Goal: Transaction & Acquisition: Obtain resource

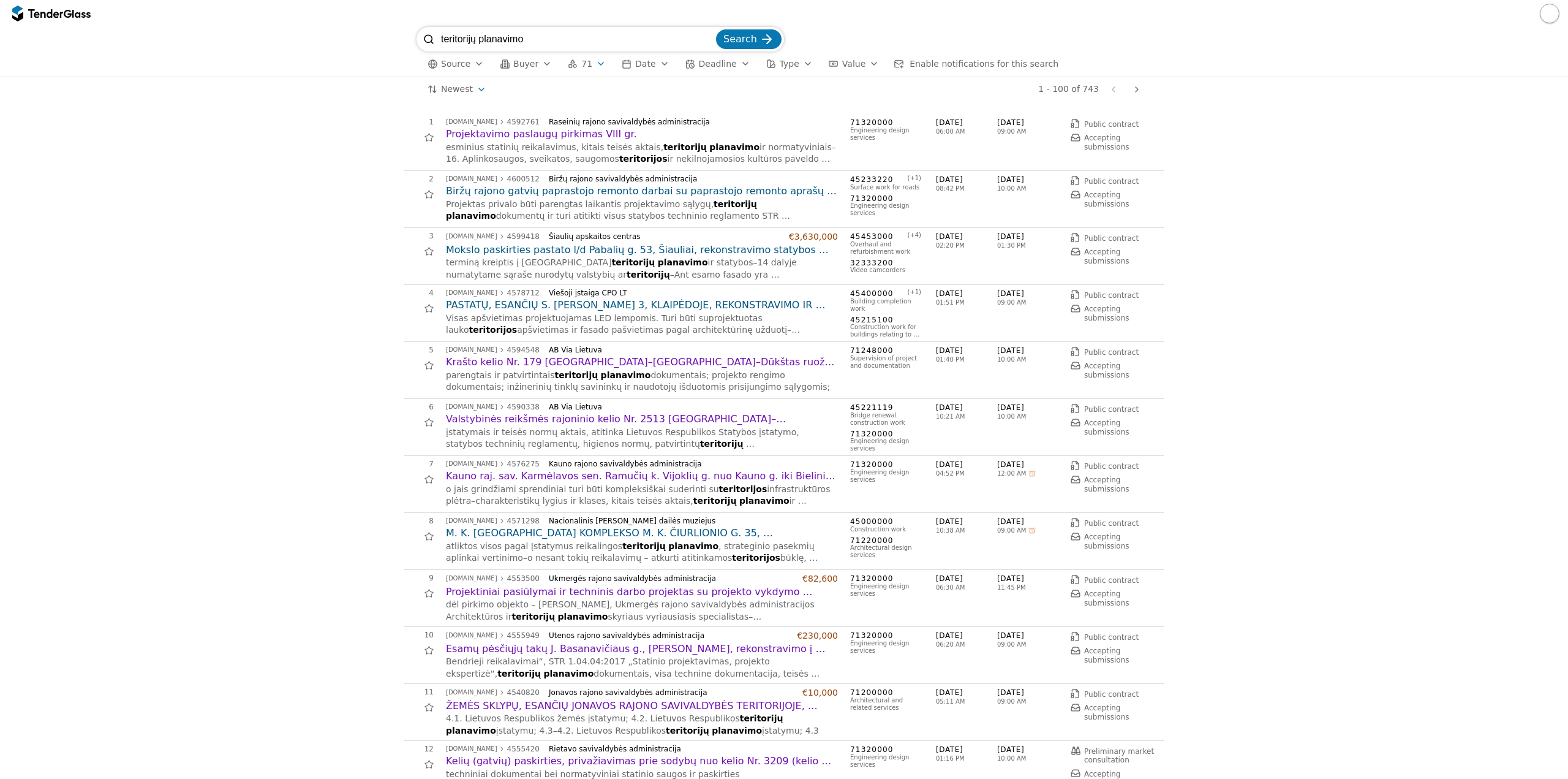
drag, startPoint x: 563, startPoint y: 37, endPoint x: 256, endPoint y: 52, distance: 307.4
click at [255, 53] on div "teritorijų planavimo Search Source Buyer 71 Date Deadline Type Value Enable not…" at bounding box center [784, 52] width 1556 height 50
click at [761, 42] on div "submit" at bounding box center [767, 39] width 48 height 48
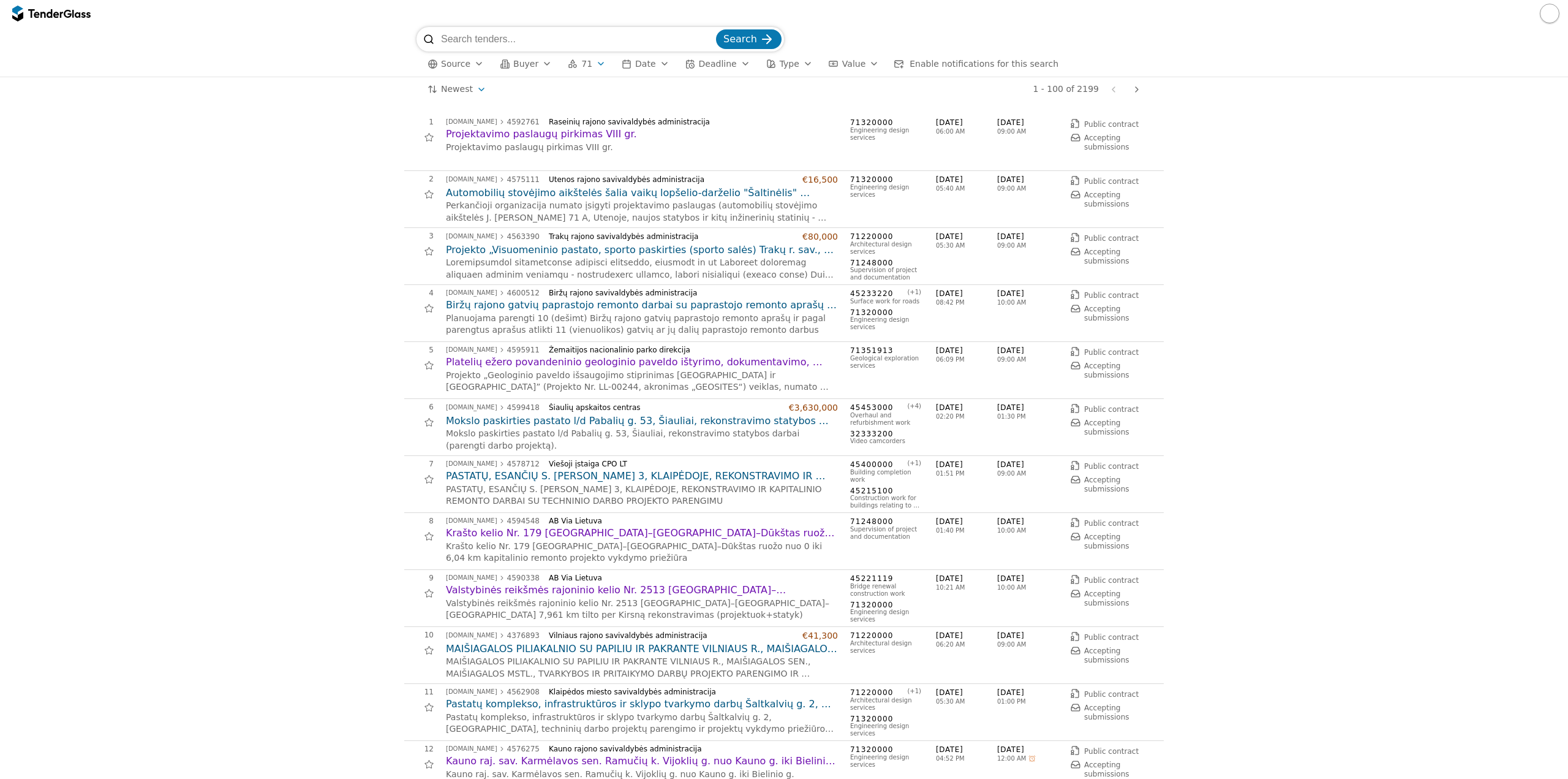
click at [585, 62] on button "71" at bounding box center [587, 64] width 48 height 16
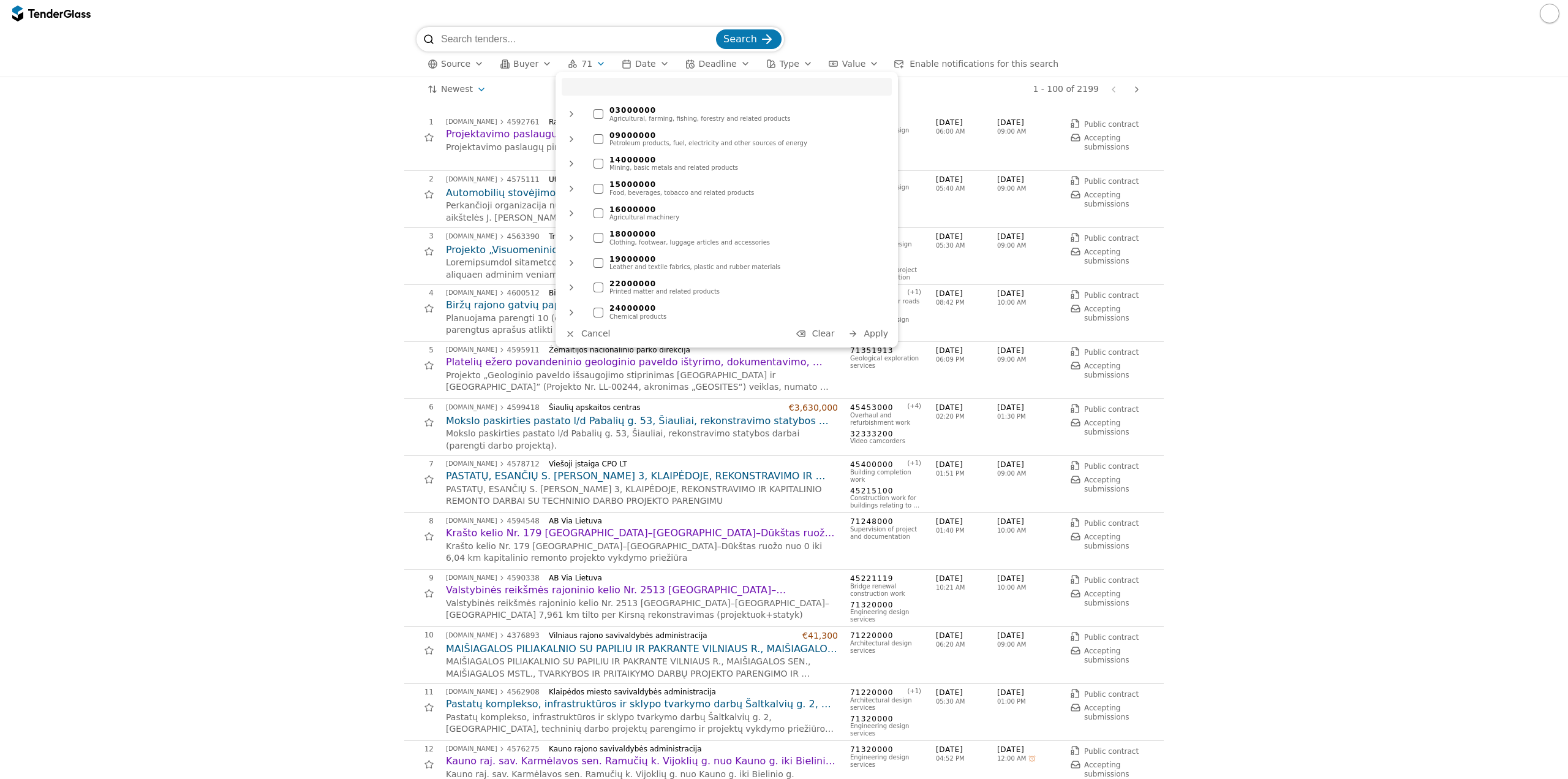
click at [826, 329] on span "Clear" at bounding box center [824, 333] width 22 height 10
click at [873, 332] on span "Apply" at bounding box center [875, 333] width 24 height 10
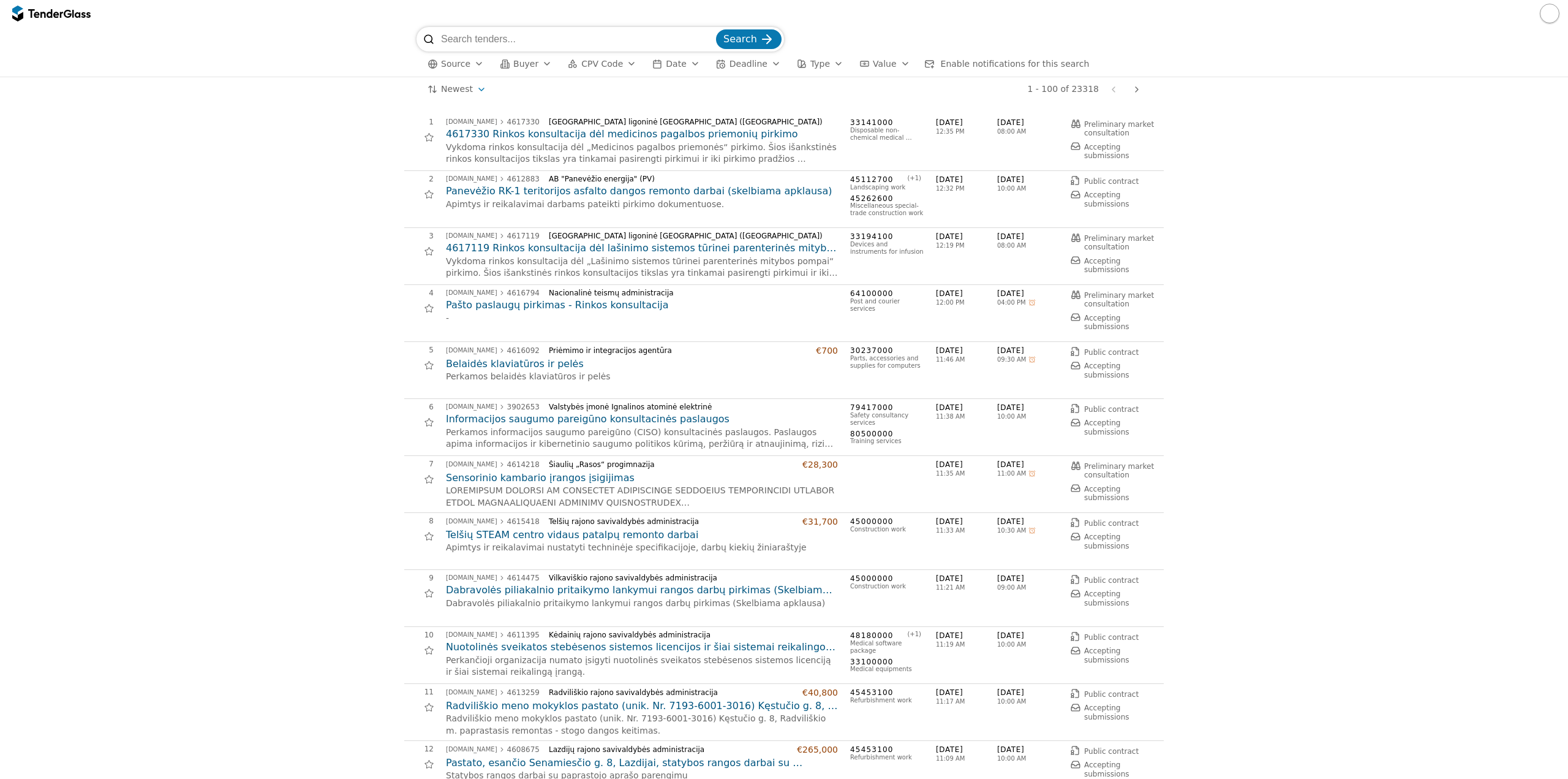
click at [563, 34] on input "search" at bounding box center [577, 39] width 273 height 24
type input "poveikio aplinkai atranka"
click at [716, 29] on button "Search" at bounding box center [749, 39] width 66 height 19
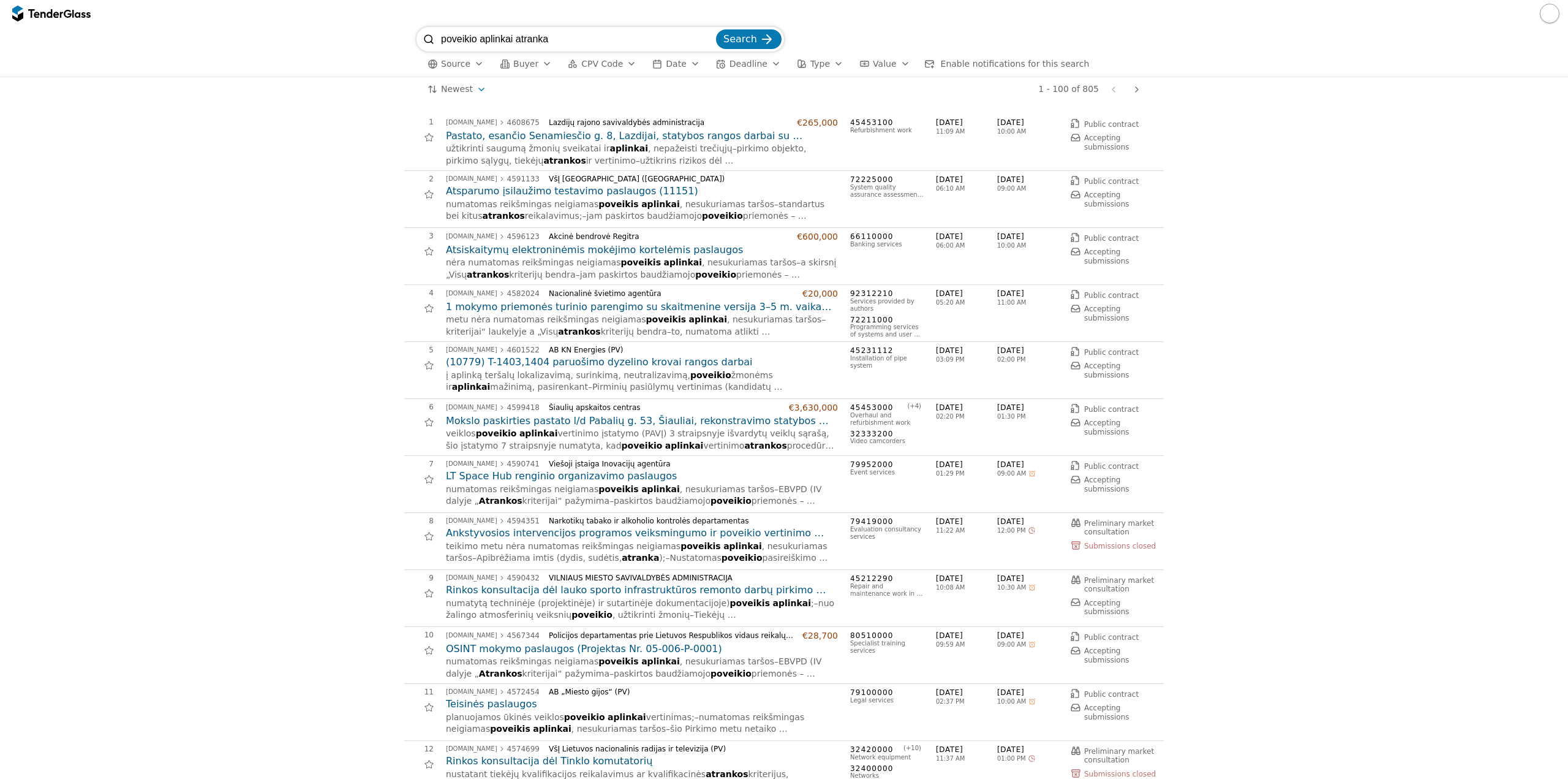
click at [606, 26] on div at bounding box center [784, 13] width 1568 height 27
click at [609, 31] on input "poveikio aplinkai atranka" at bounding box center [577, 39] width 273 height 24
drag, startPoint x: 610, startPoint y: 35, endPoint x: 276, endPoint y: 58, distance: 334.8
click at [276, 58] on div "poveikio aplinkai atranka Search Source Buyer CPV Code Date Deadline Type Value…" at bounding box center [784, 52] width 1556 height 50
type input "stratginės poveikio aplinkai"
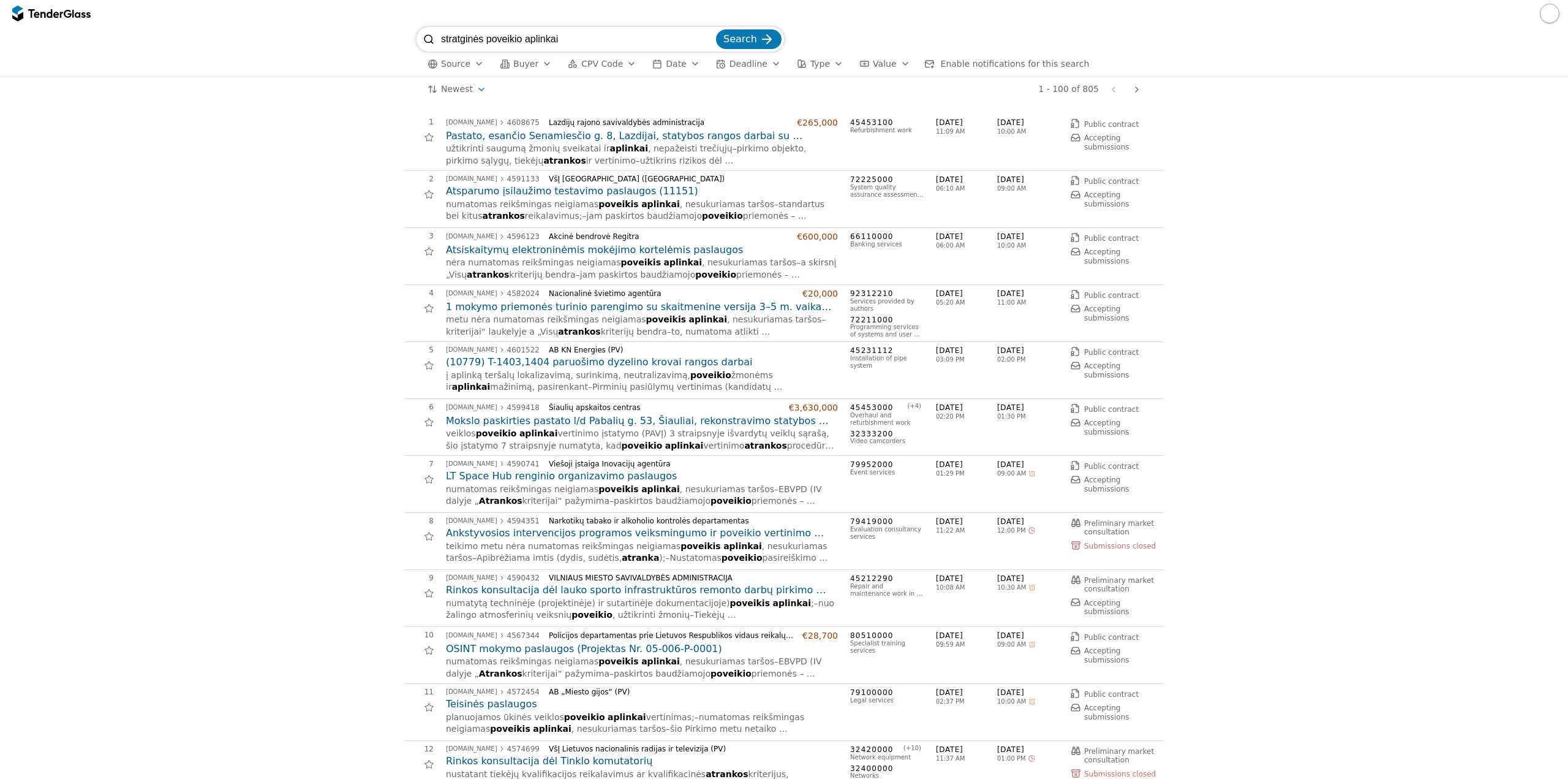
click at [716, 29] on button "Search" at bounding box center [749, 39] width 66 height 19
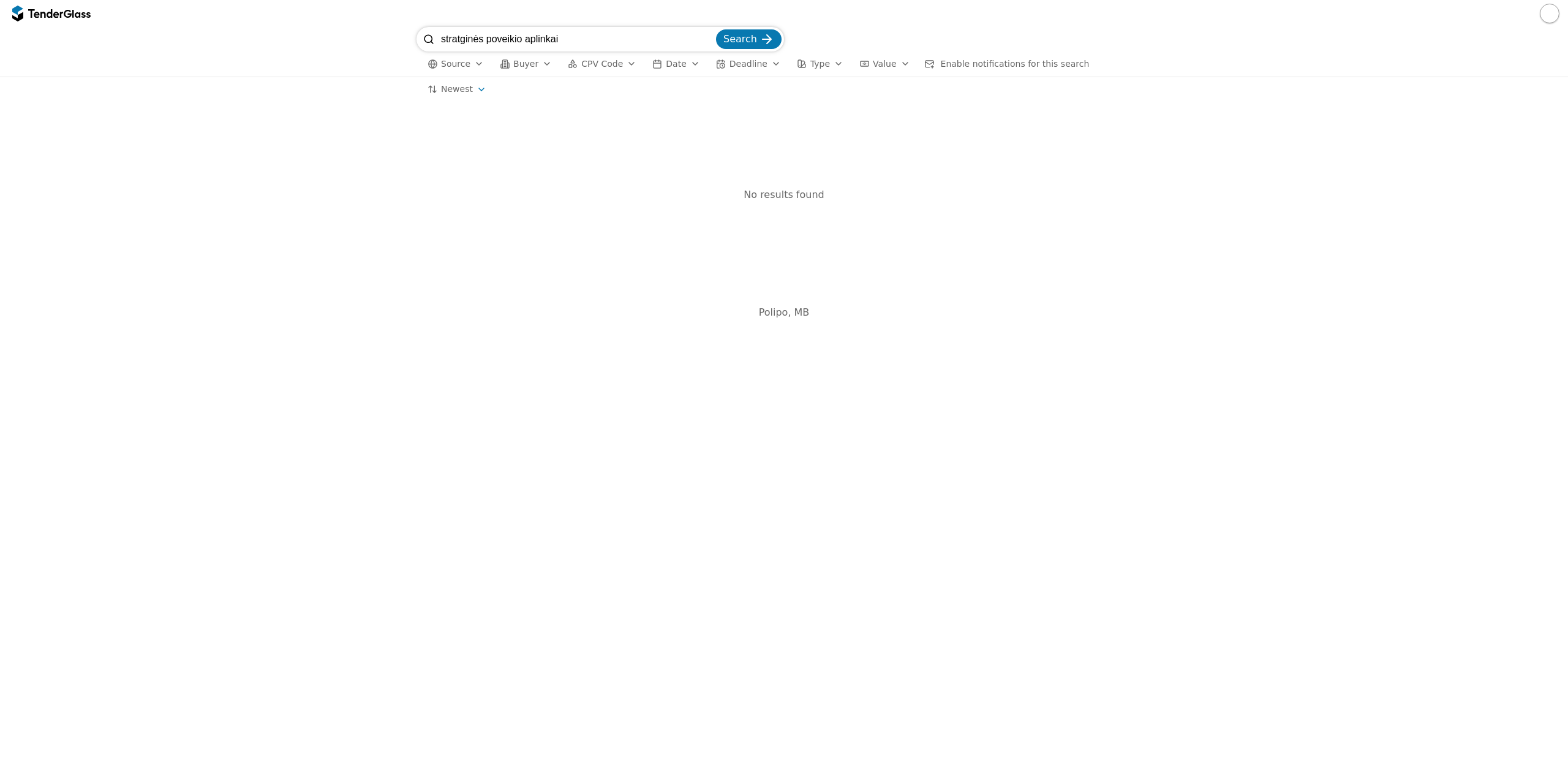
click at [483, 38] on input "stratginės poveikio aplinkai" at bounding box center [577, 39] width 273 height 24
type input "stratginio poveikio aplinkai"
click at [716, 29] on button "Search" at bounding box center [749, 39] width 66 height 19
click at [460, 36] on input "stratginio poveikio aplinkai" at bounding box center [577, 39] width 273 height 24
type input "strateginio poveikio aplinkai"
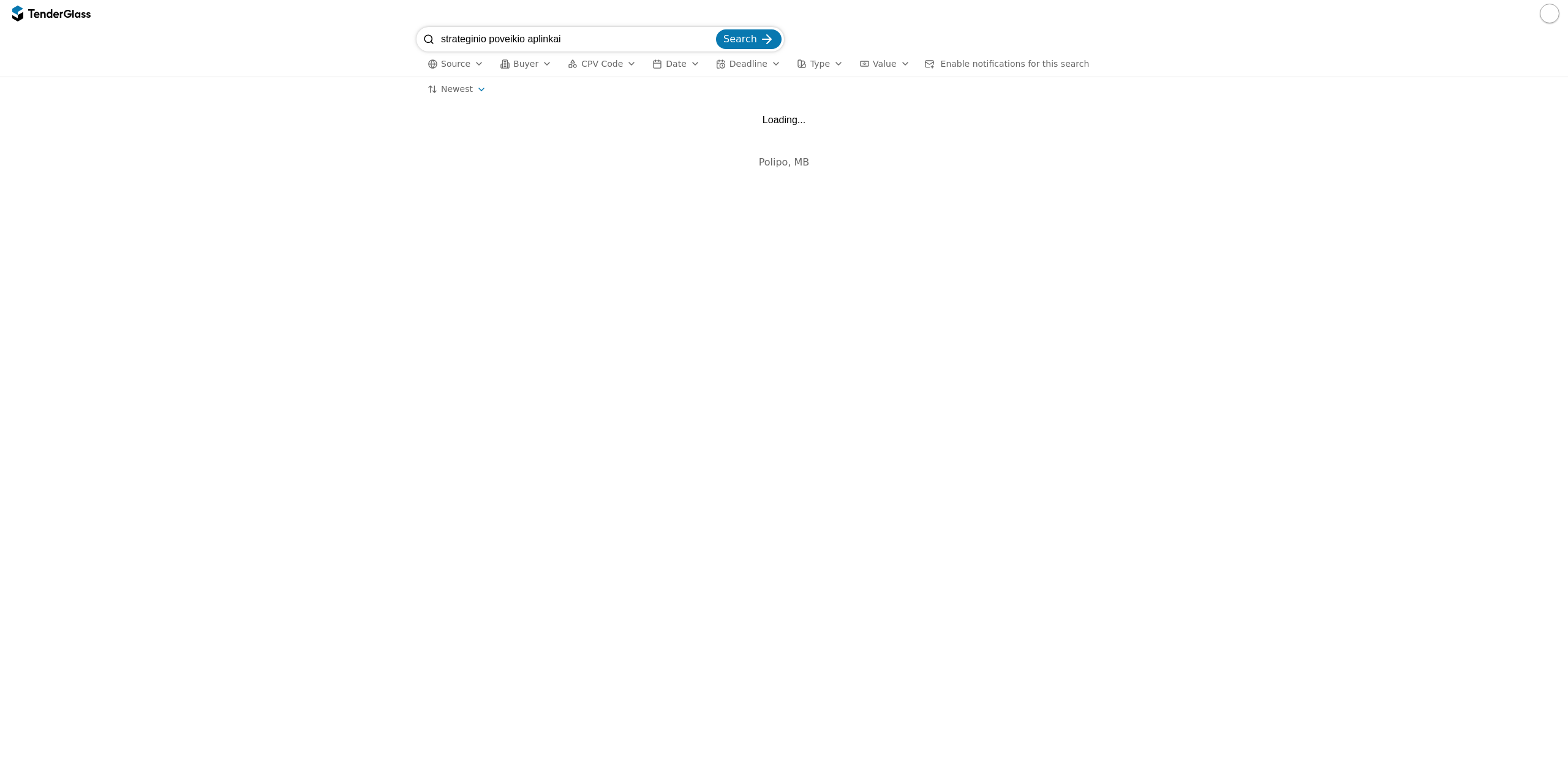
click at [716, 29] on button "Search" at bounding box center [749, 39] width 66 height 19
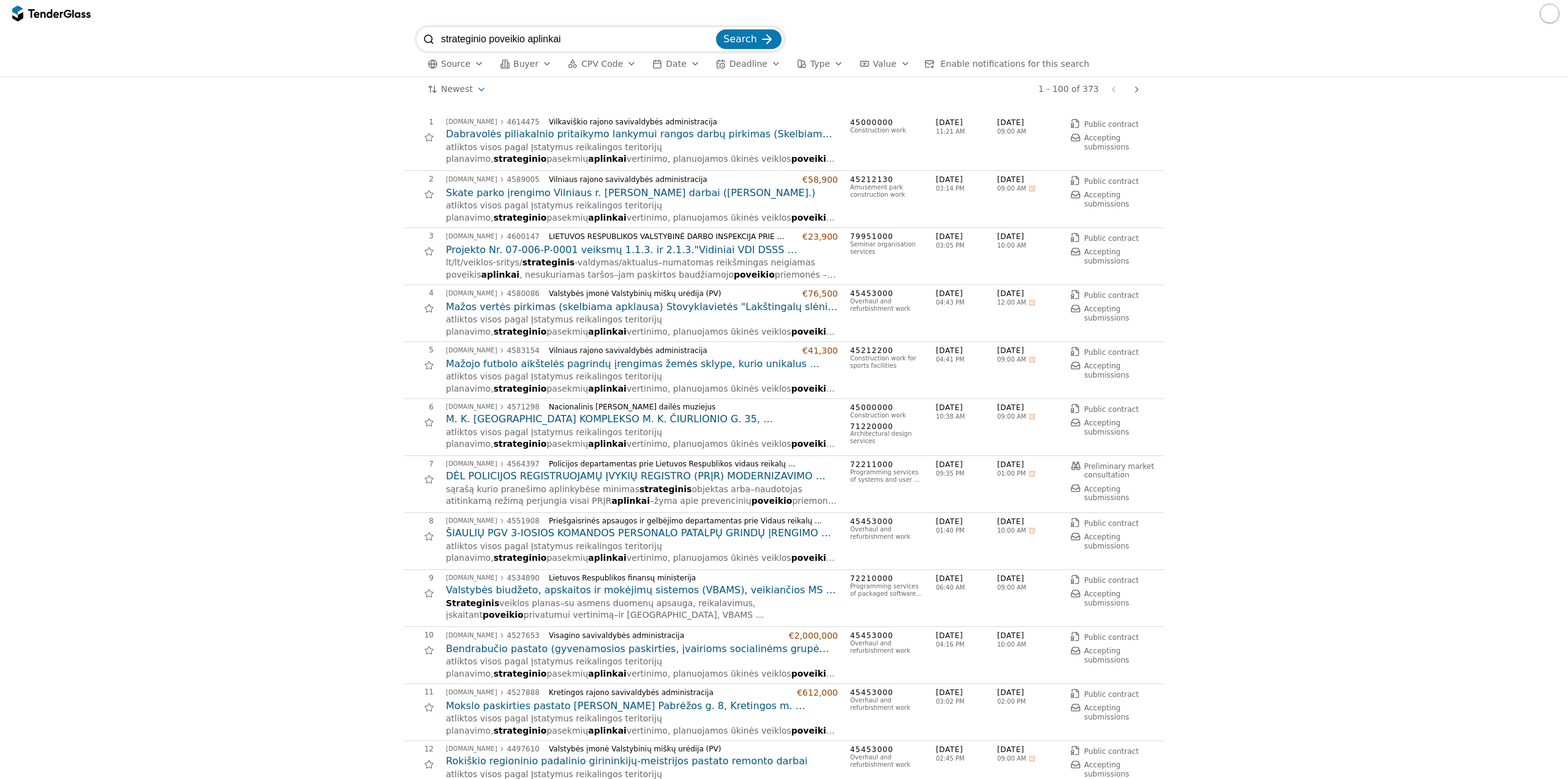
drag, startPoint x: 588, startPoint y: 40, endPoint x: 489, endPoint y: 34, distance: 99.2
click at [489, 34] on input "strateginio poveikio aplinkai" at bounding box center [577, 39] width 273 height 24
type input "strateginio pasekmių aplinkaiai"
click at [716, 29] on button "Search" at bounding box center [749, 39] width 66 height 19
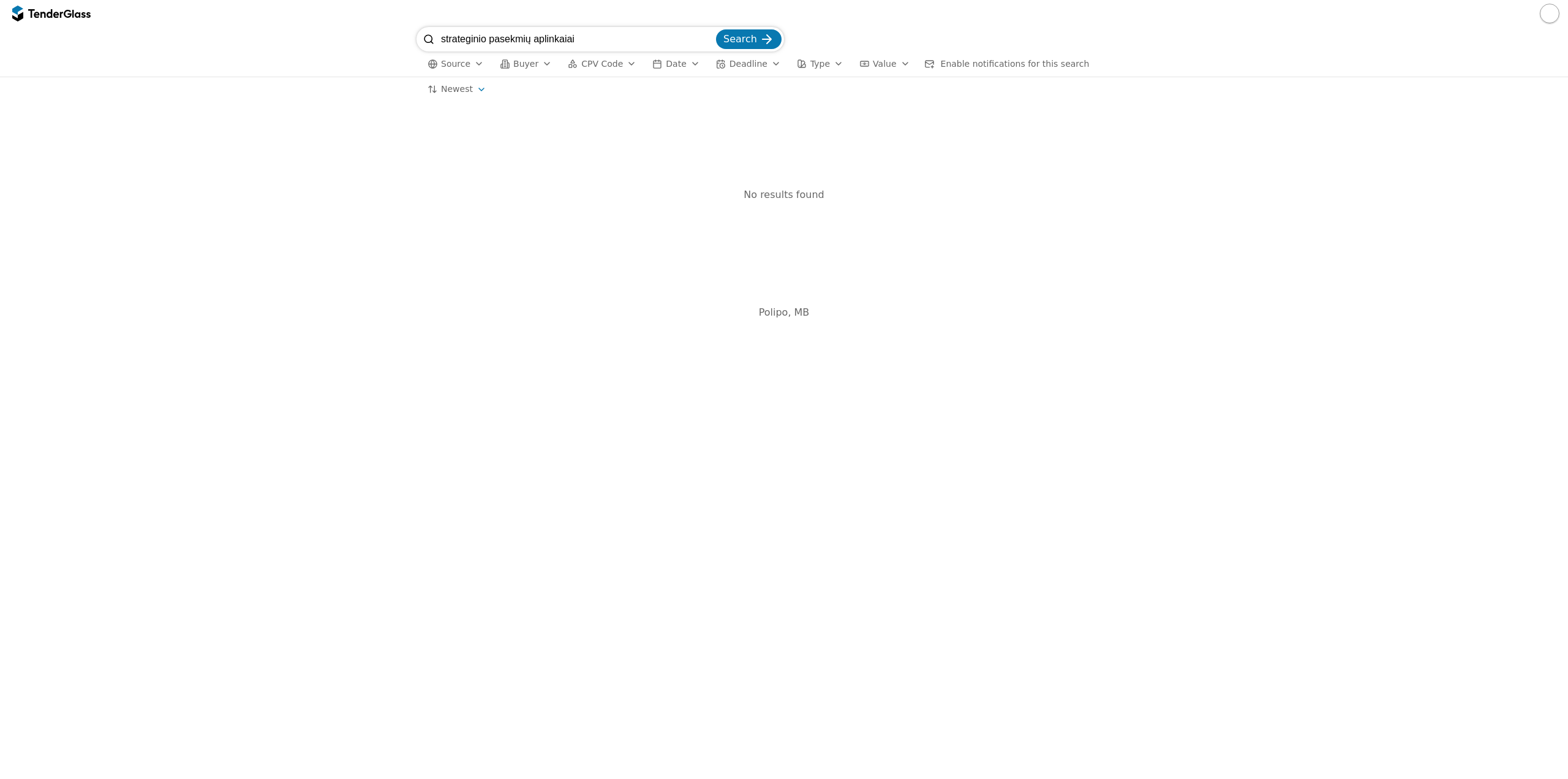
click at [616, 31] on input "strateginio pasekmių aplinkaiai" at bounding box center [577, 39] width 273 height 24
type input "strateginio pasekmių aplinkai"
click at [716, 29] on button "Search" at bounding box center [749, 39] width 66 height 19
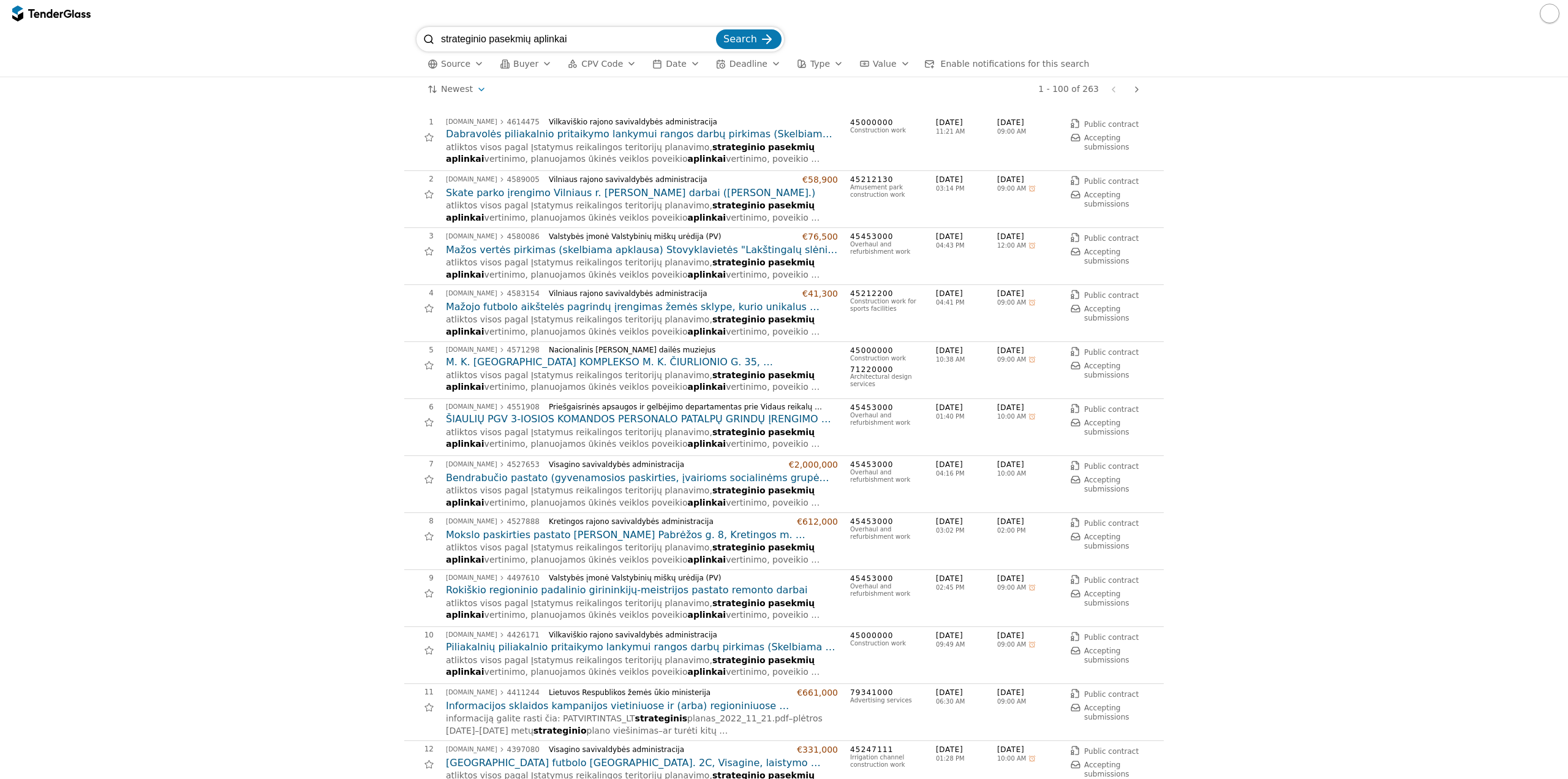
click at [671, 245] on h2 "Mažos vertės pirkimas (skelbiama apklausa) Stovyklavietės "Lakštingalų slėnis" …" at bounding box center [642, 250] width 392 height 14
drag, startPoint x: 597, startPoint y: 34, endPoint x: 235, endPoint y: 50, distance: 362.4
click at [235, 50] on div "strateginio pasekmių aplinkai Search Source Buyer CPV Code Date Deadline Type V…" at bounding box center [784, 52] width 1556 height 50
type input "teritorijų planavimo"
click at [716, 29] on button "Search" at bounding box center [749, 39] width 66 height 19
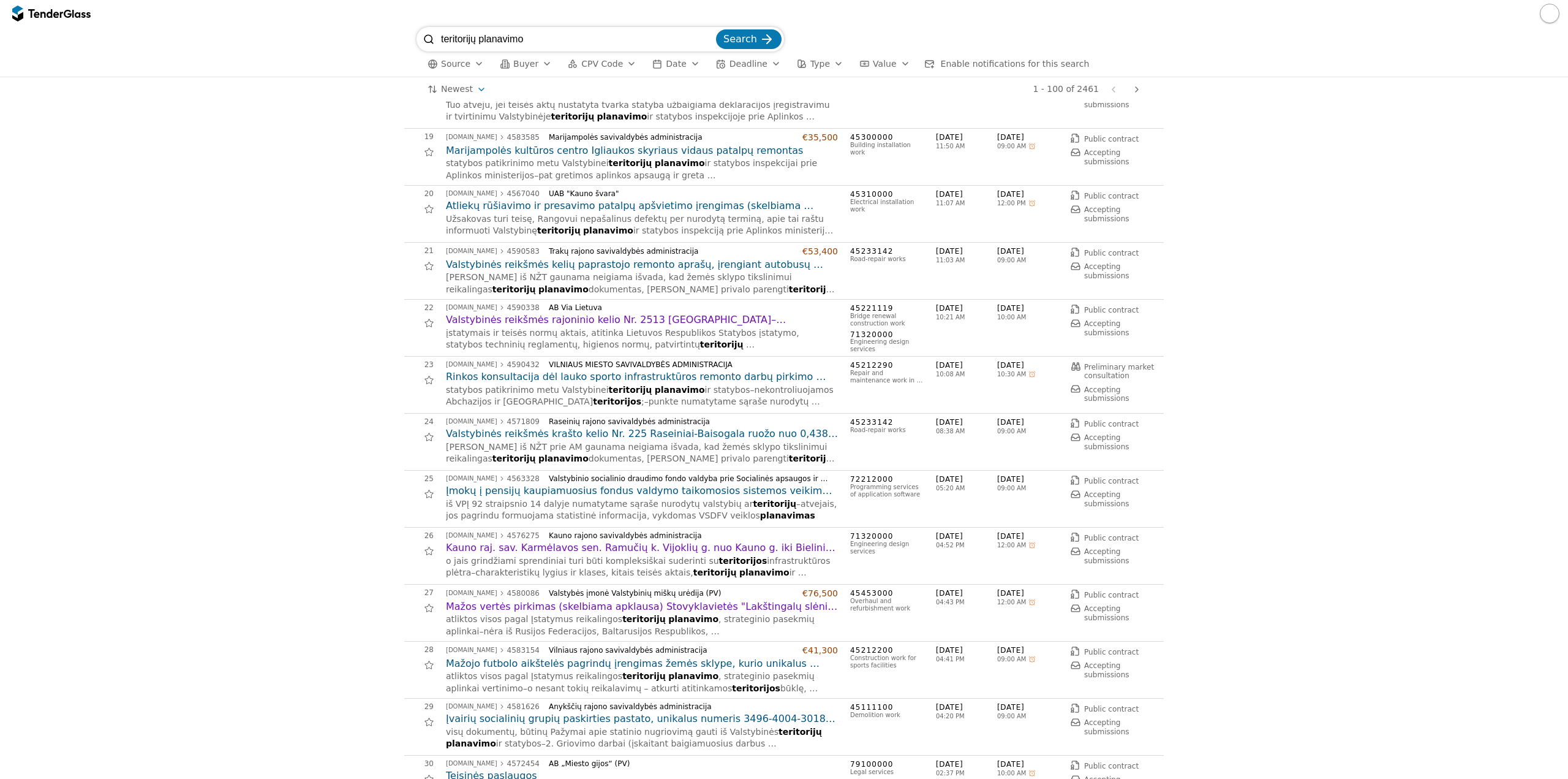
scroll to position [1042, 0]
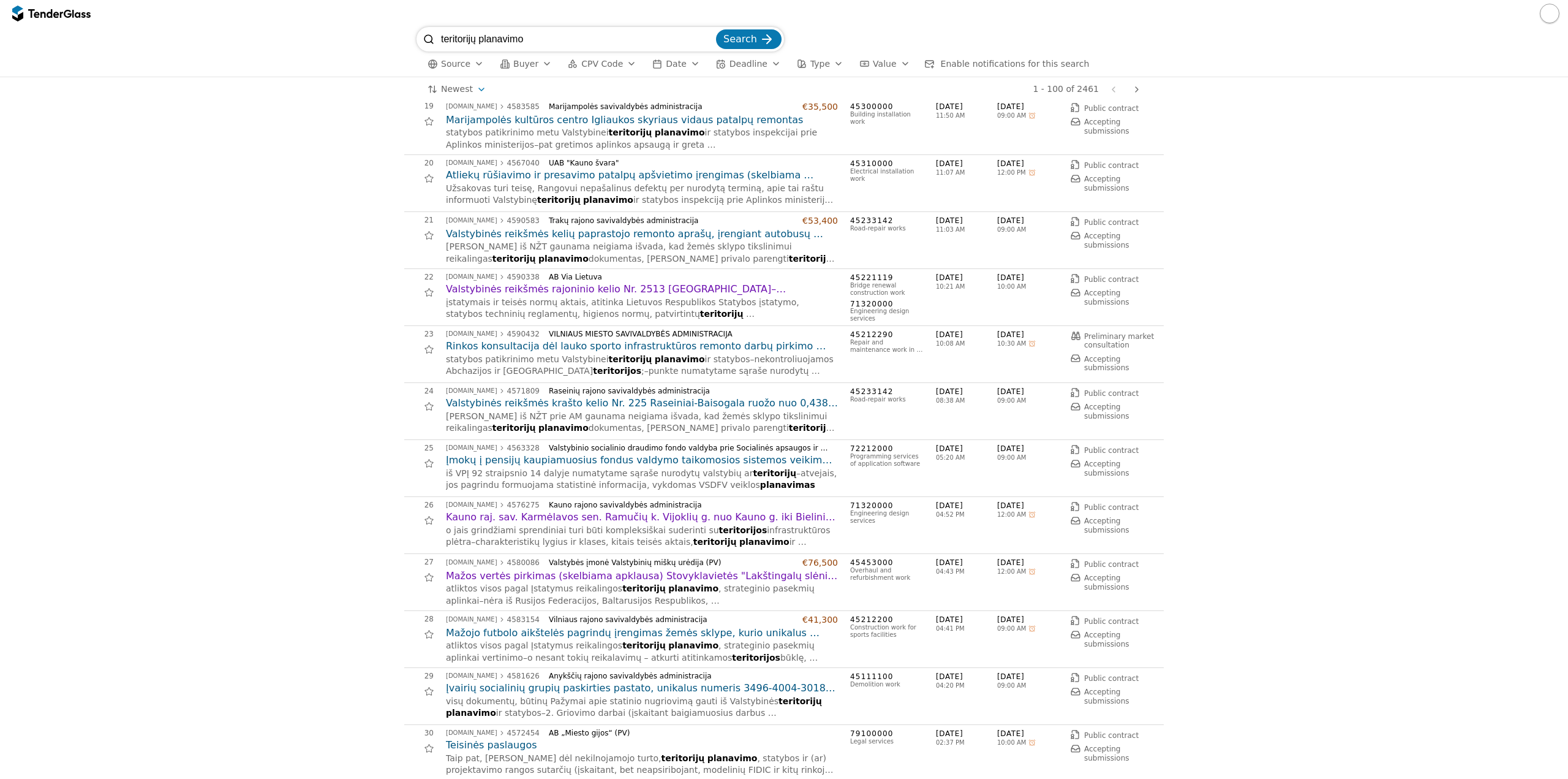
click at [662, 401] on h2 "Valstybinės reikšmės krašto kelio Nr. 225 Raseiniai-Baisogala ruožo nuo 0,438 i…" at bounding box center [642, 403] width 392 height 14
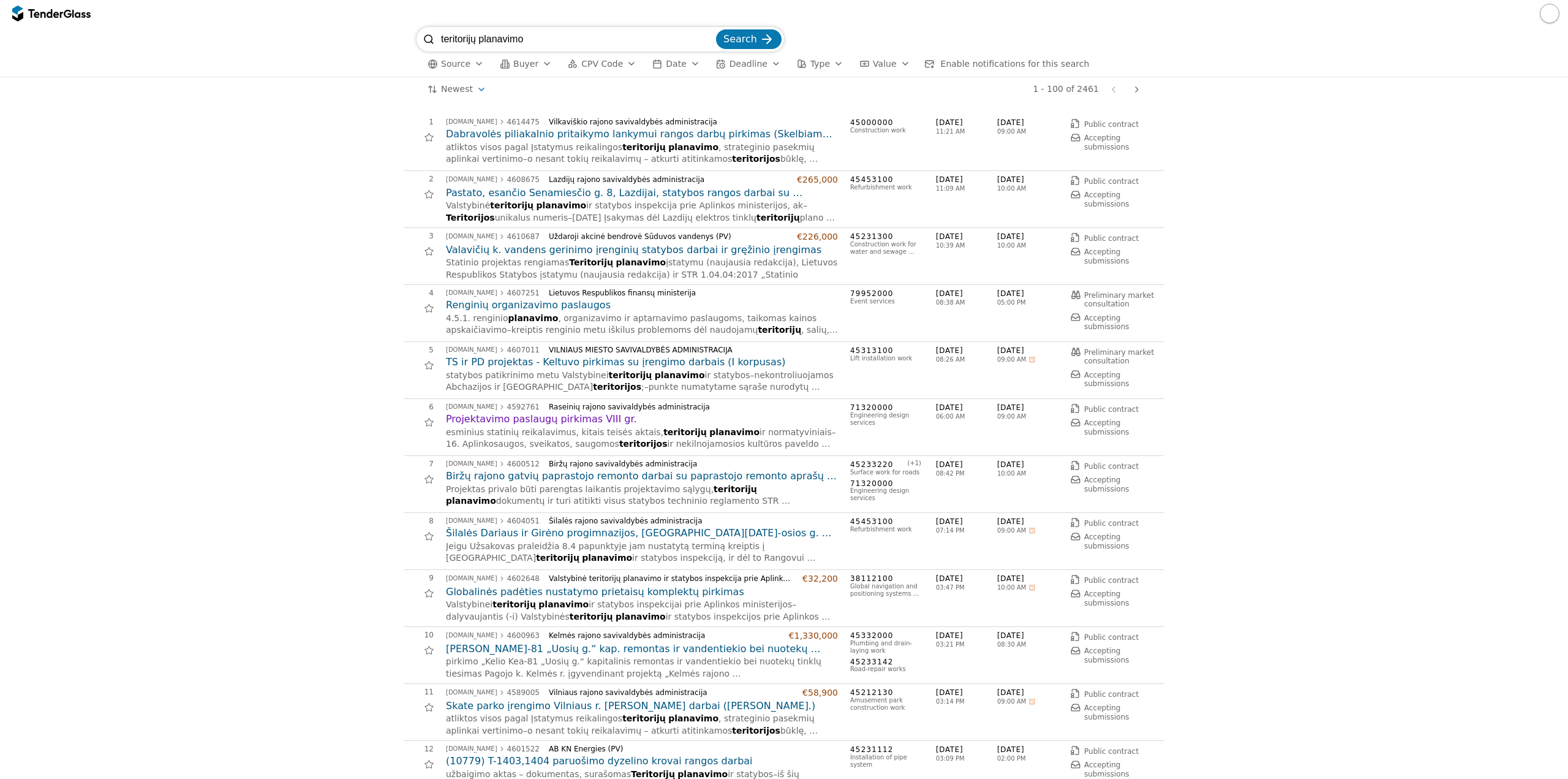
click at [311, 7] on div at bounding box center [784, 13] width 1568 height 27
click at [391, 51] on div "teritorijų planavimo Search Source Buyer CPV Code Date Deadline Type Value Enab…" at bounding box center [784, 52] width 1556 height 50
type input "bendrojo plano"
click at [716, 29] on button "Search" at bounding box center [749, 39] width 66 height 19
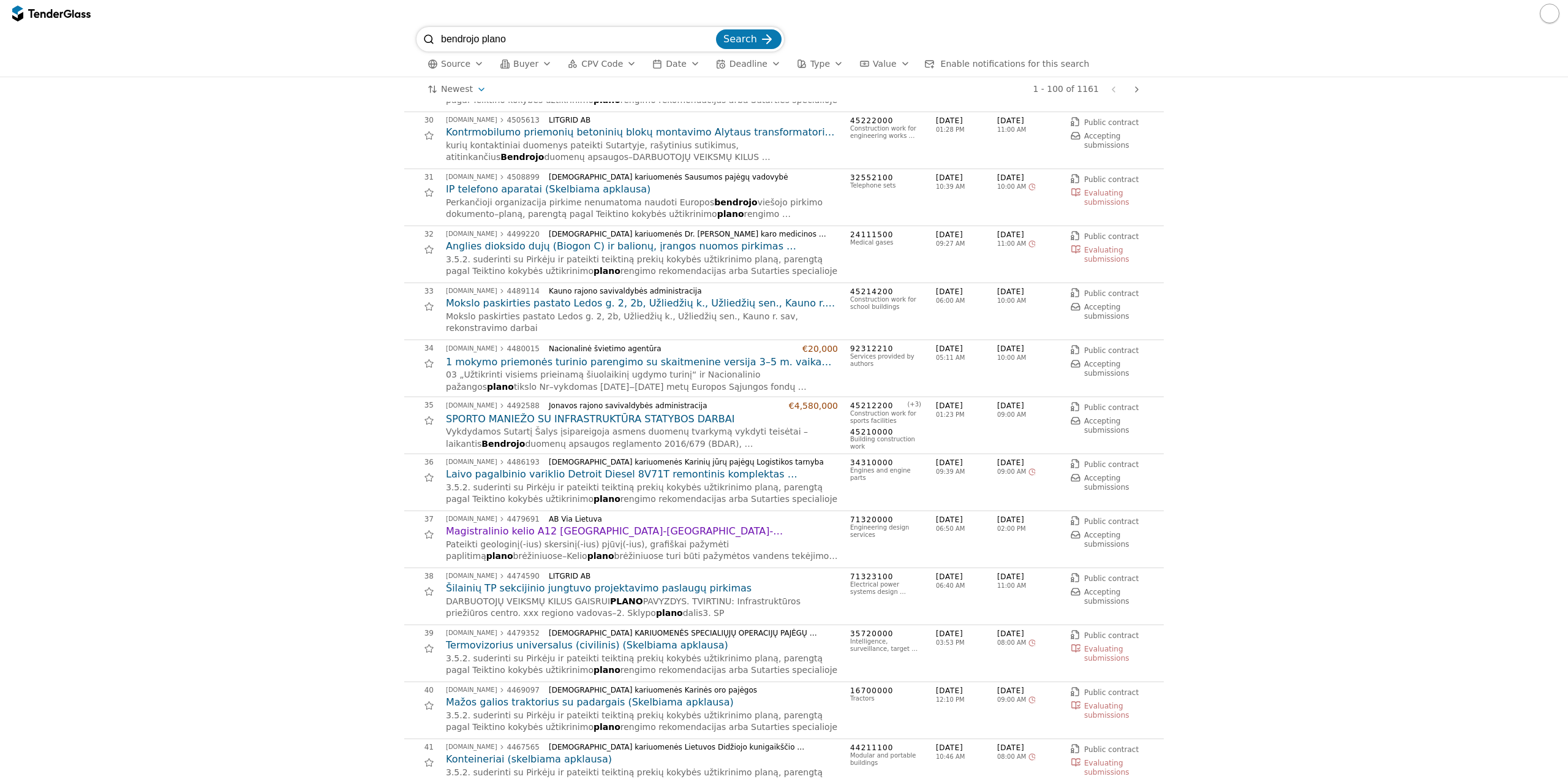
scroll to position [1716, 0]
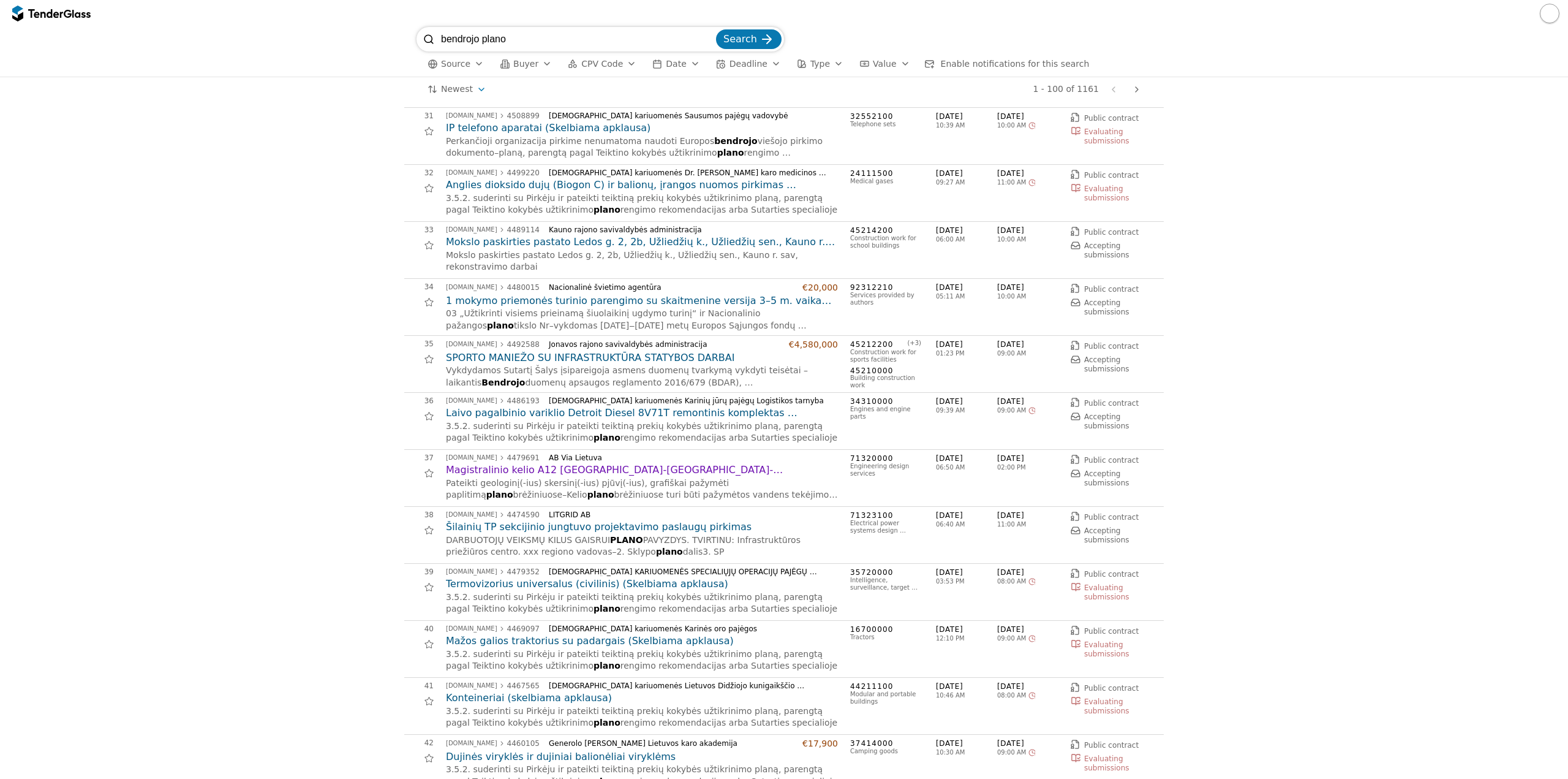
click at [718, 472] on h2 "Magistralinio kelio A12 [GEOGRAPHIC_DATA]-[GEOGRAPHIC_DATA]-[GEOGRAPHIC_DATA]-[…" at bounding box center [642, 470] width 392 height 14
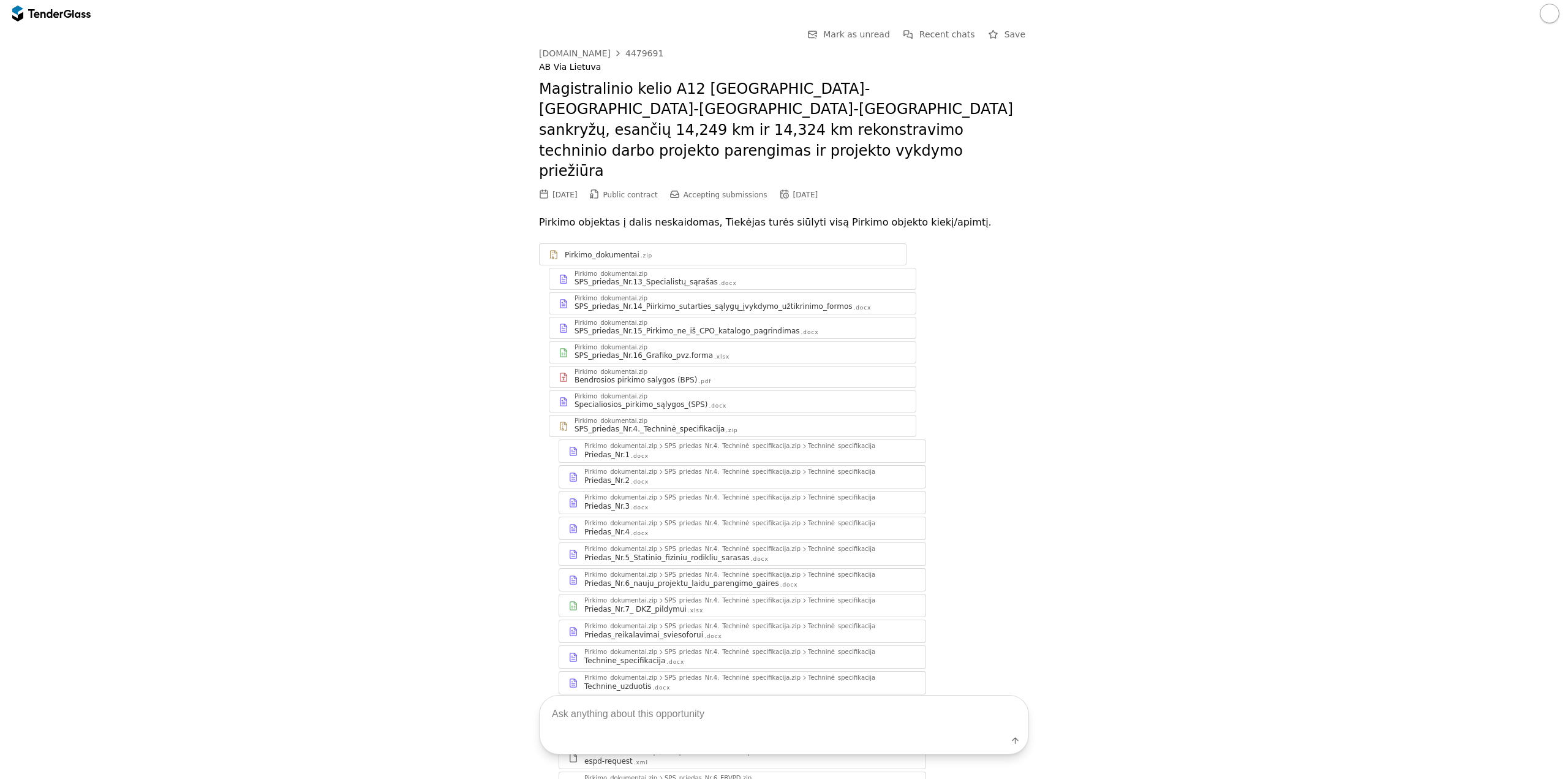
scroll to position [61, 0]
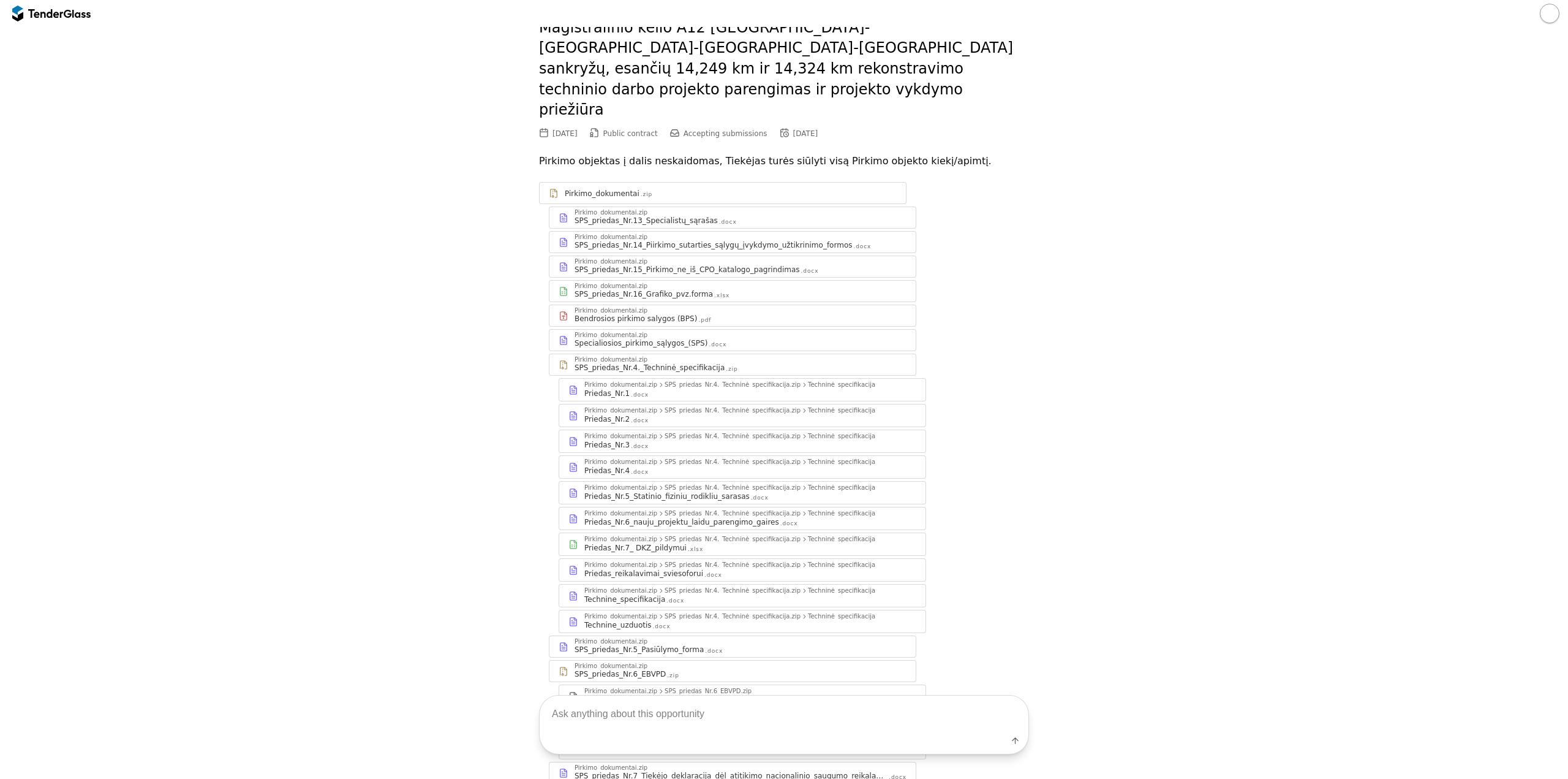
click at [727, 332] on div "Pirkimo_dokumentai.zip" at bounding box center [741, 335] width 332 height 6
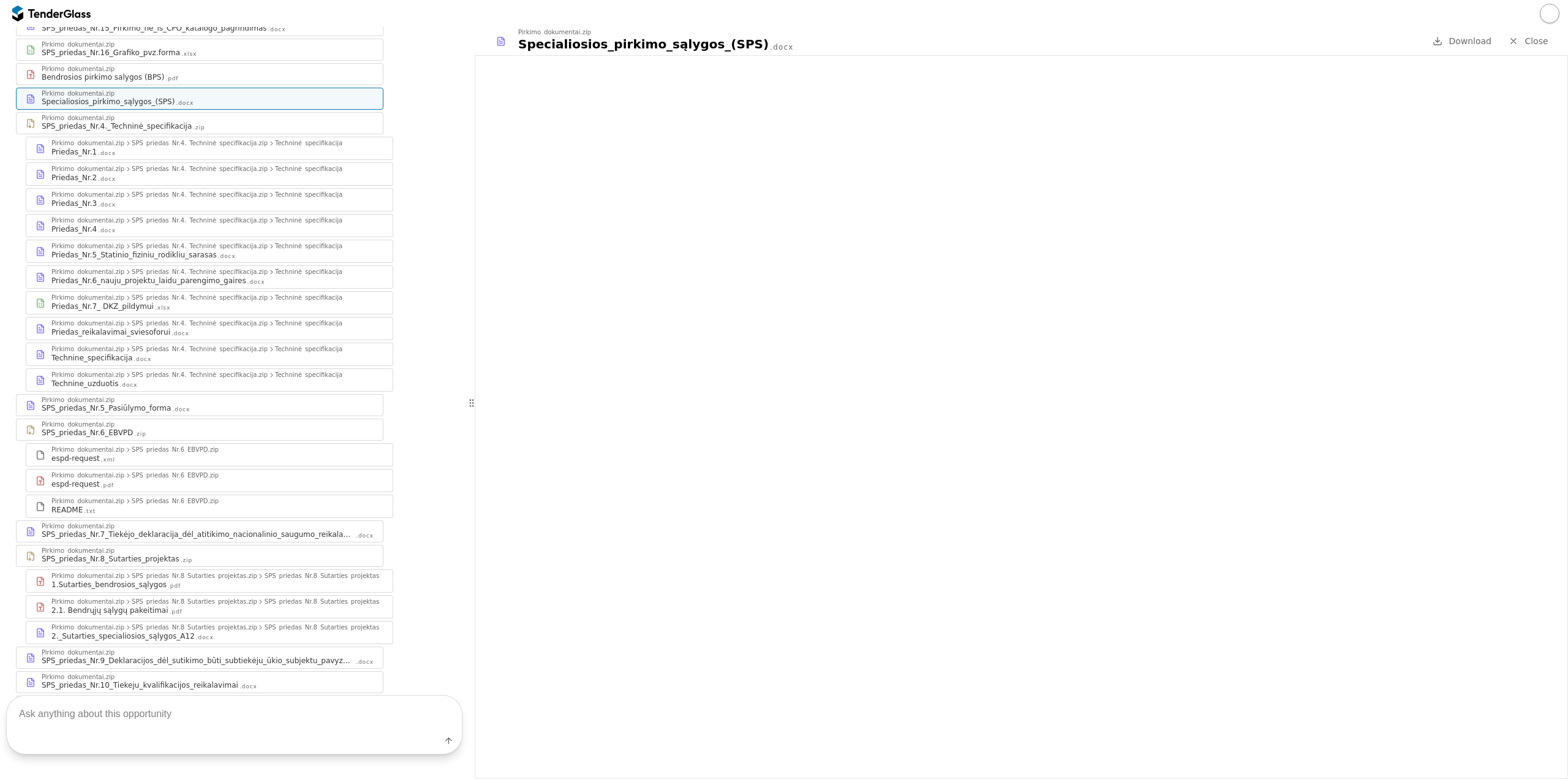
scroll to position [306, 0]
click at [250, 670] on div "Pirkimo_dokumentai.zip" at bounding box center [208, 674] width 332 height 6
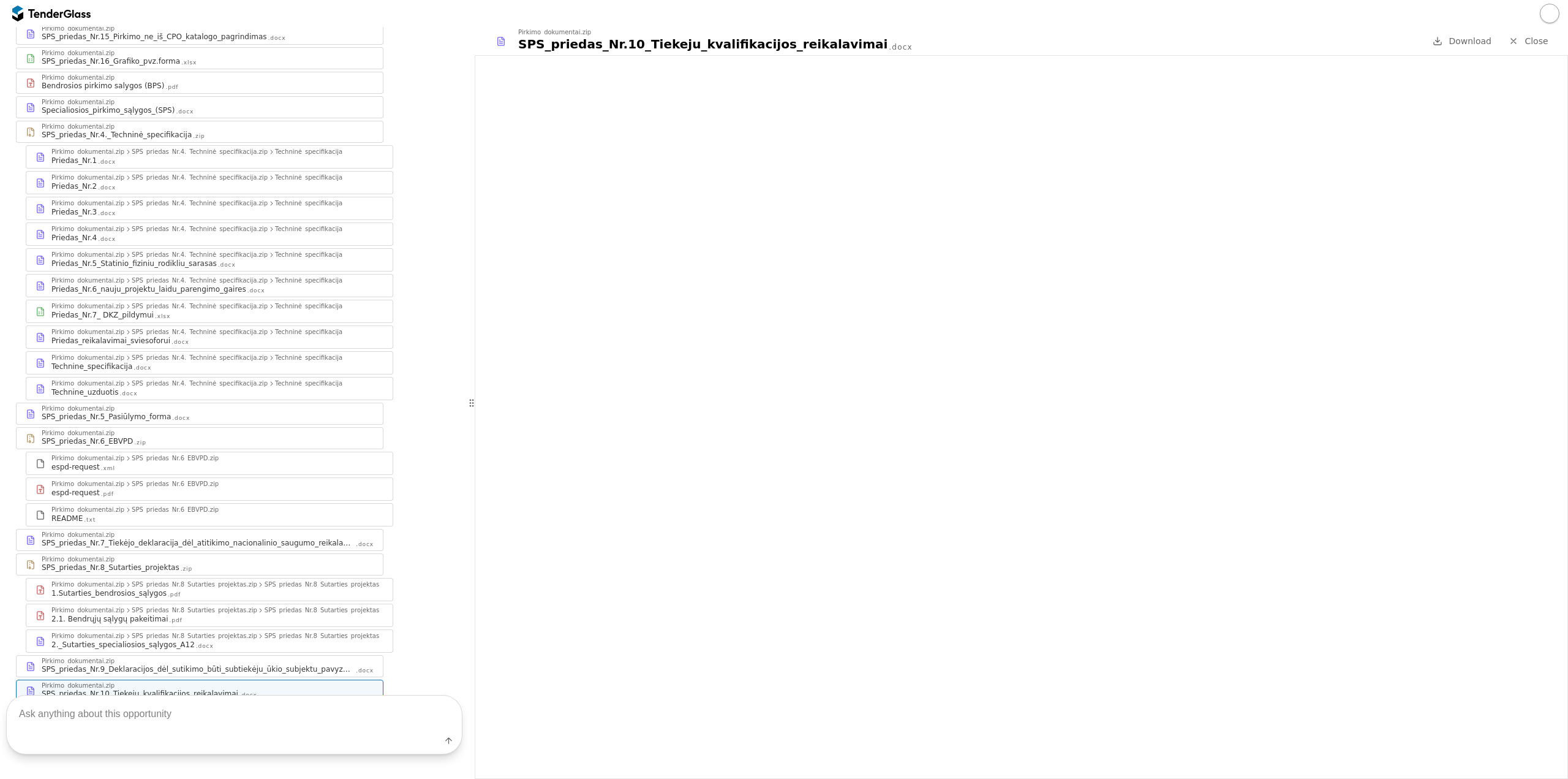
scroll to position [306, 0]
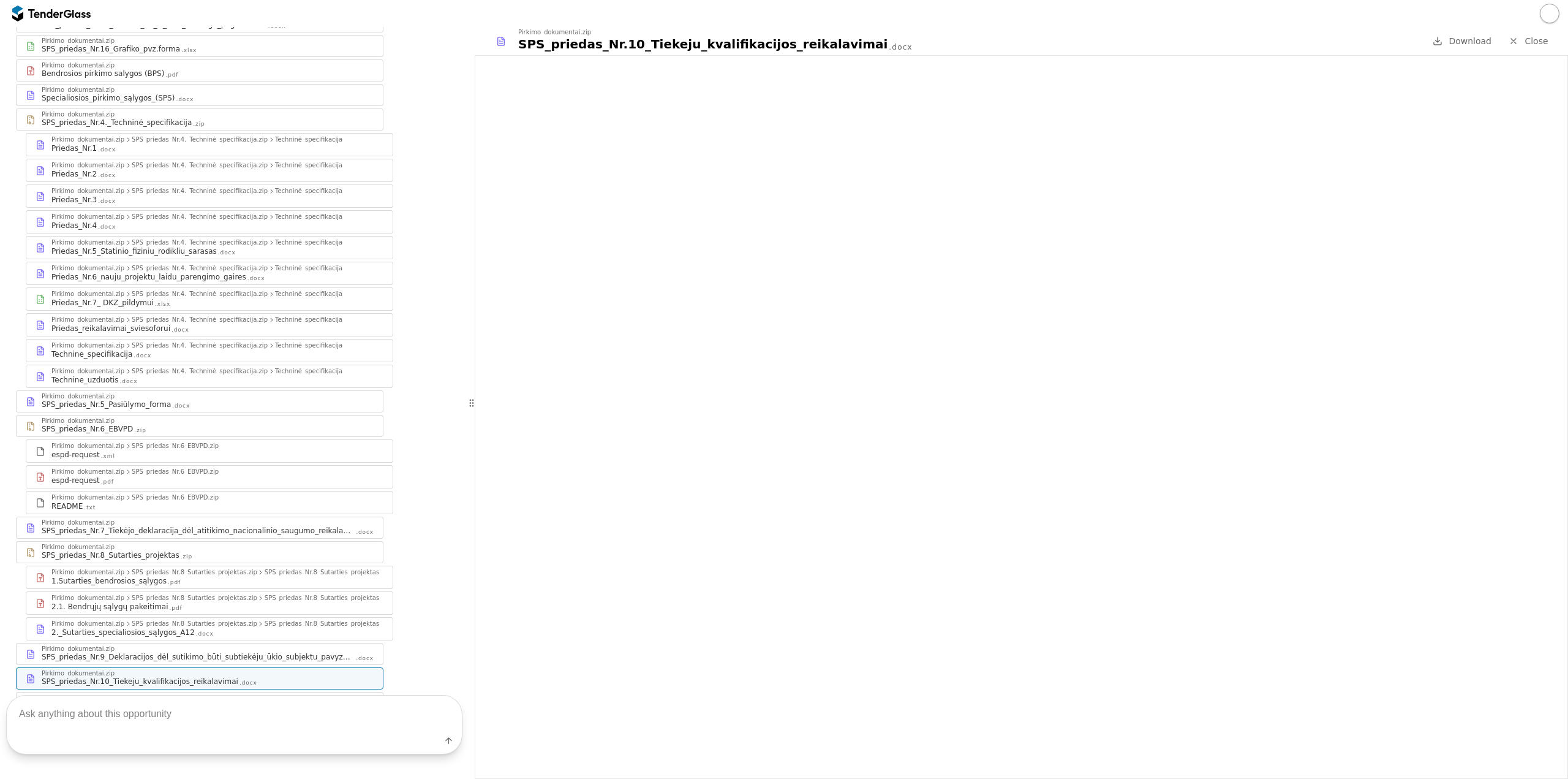
click at [239, 399] on div "SPS_priedas_Nr.5_Pasiūlymo_forma .docx" at bounding box center [208, 404] width 332 height 10
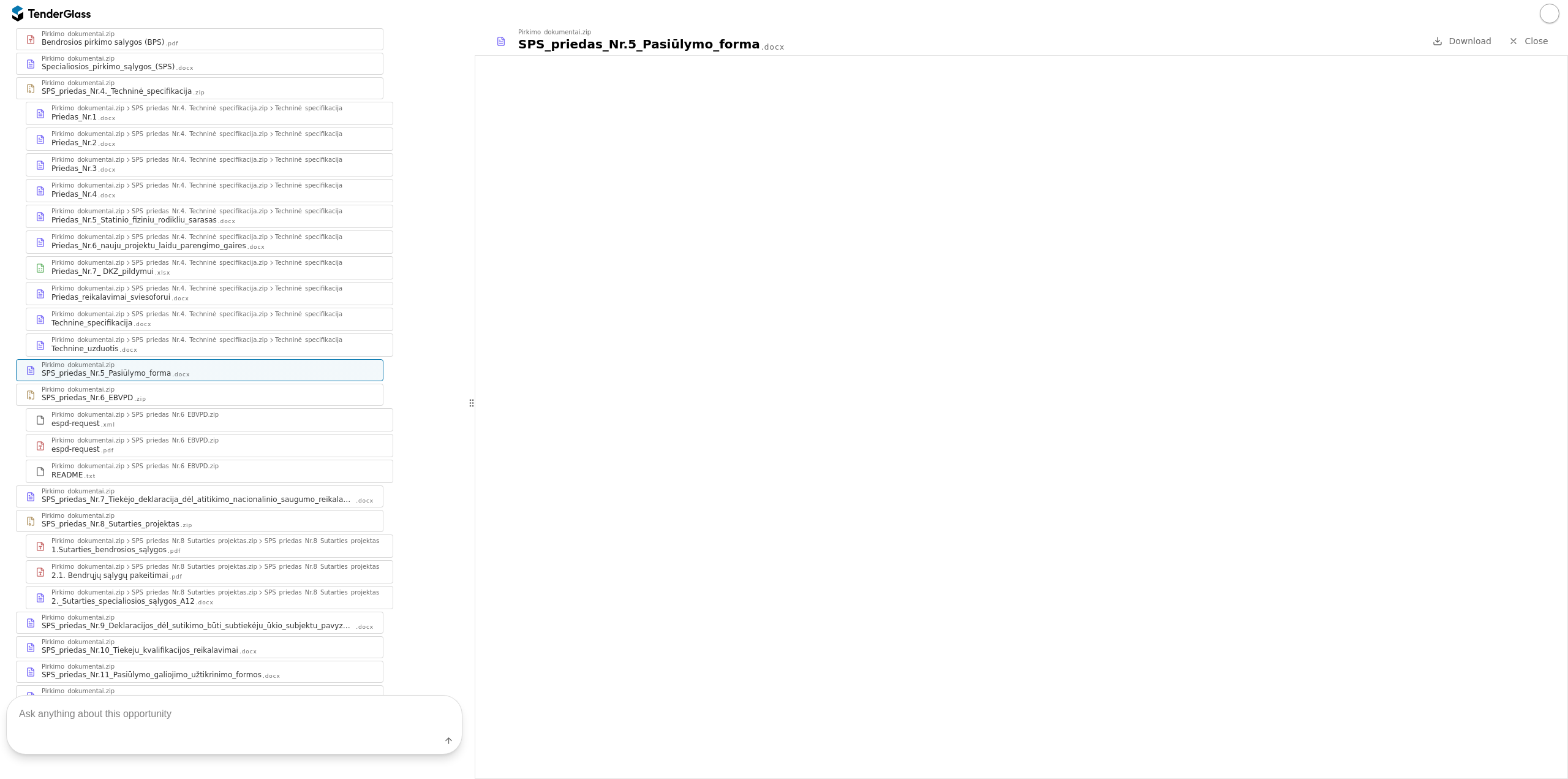
scroll to position [353, 0]
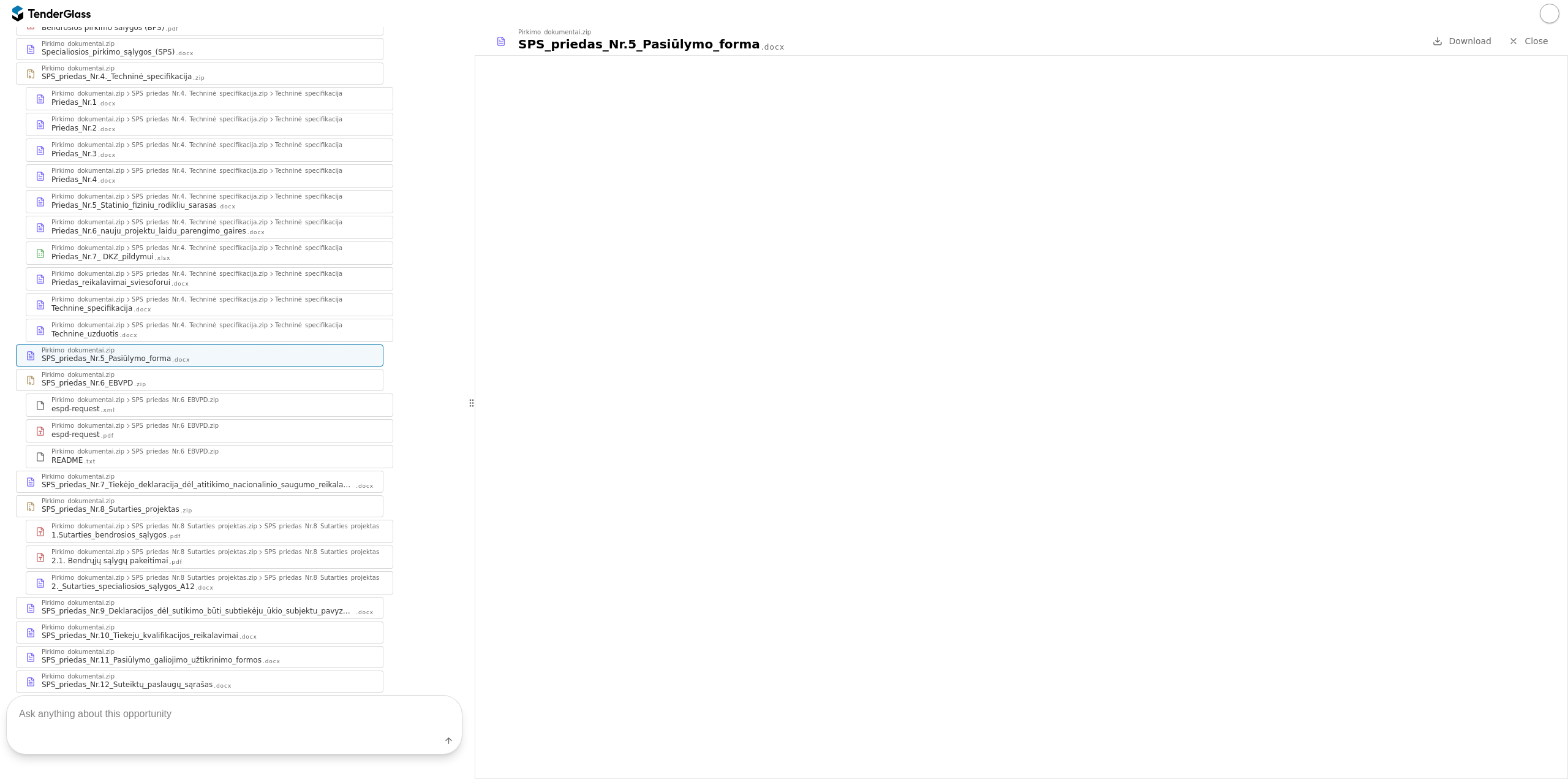
click at [268, 630] on div "SPS_priedas_Nr.10_Tiekeju_kvalifikacijos_reikalavimai .docx" at bounding box center [208, 635] width 332 height 10
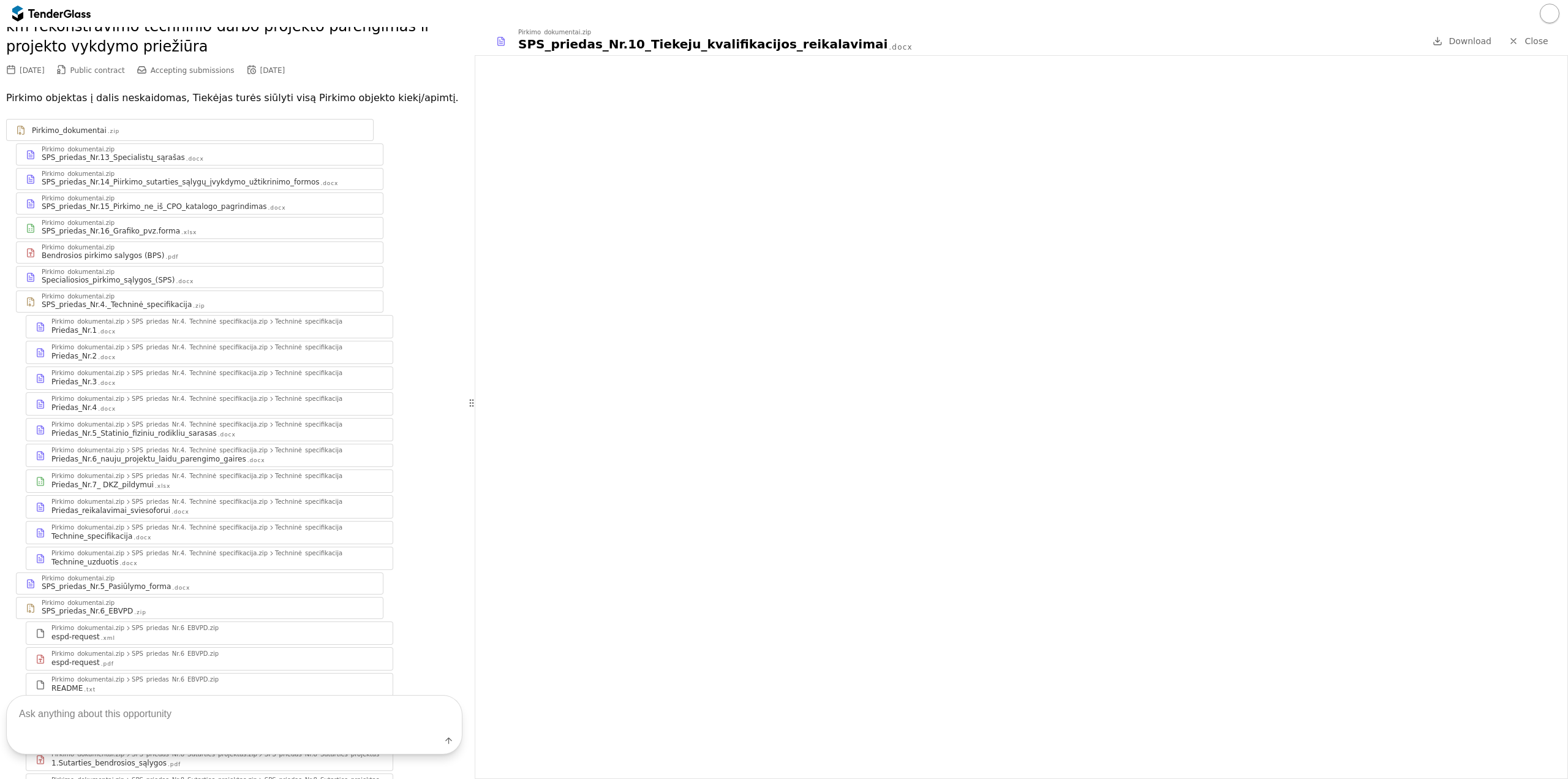
scroll to position [184, 0]
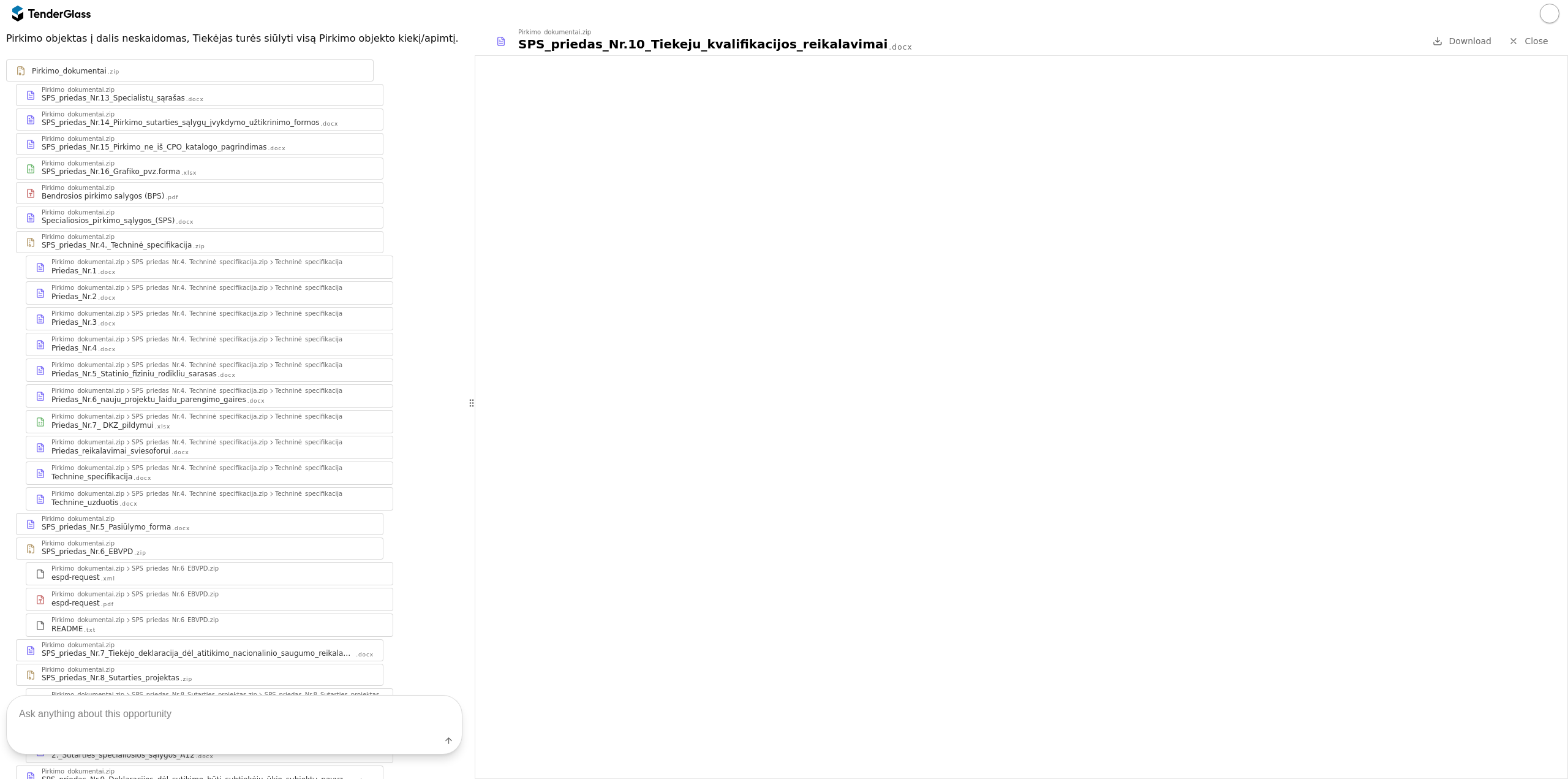
click at [218, 462] on div "Pirkimo_dokumentai.zip SPS_priedas_Nr.4._Techninė_specifikacija.zip Techninė_sp…" at bounding box center [209, 473] width 366 height 22
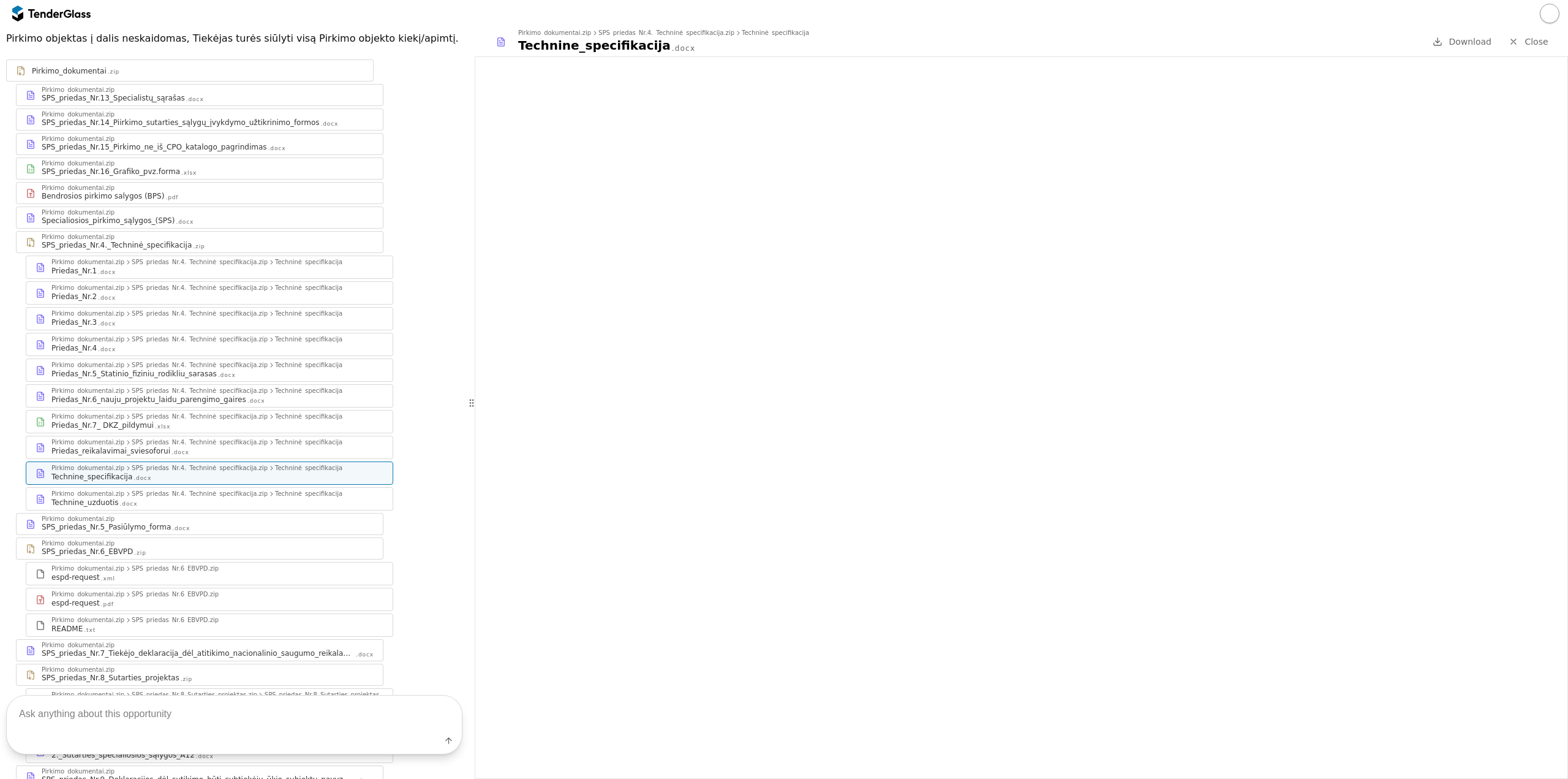
click at [275, 491] on div "Techninė_specifikacija" at bounding box center [309, 494] width 67 height 6
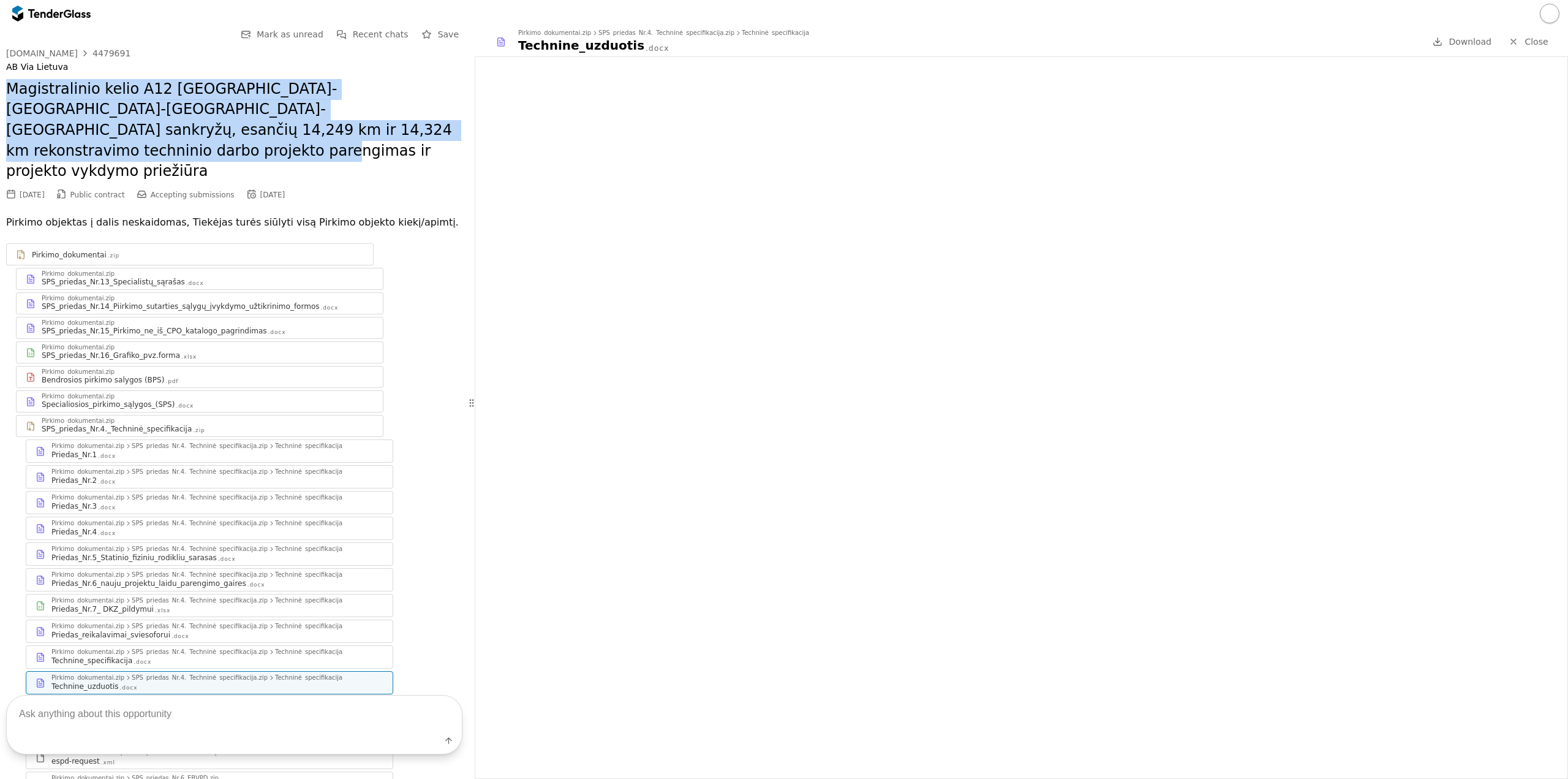
drag, startPoint x: 386, startPoint y: 132, endPoint x: 1, endPoint y: 82, distance: 388.2
click at [1, 82] on div "Go Back Mark as unread Recent chats Save [DOMAIN_NAME] 4479691 AB Via Lietuva M…" at bounding box center [234, 545] width 469 height 1037
copy h2 "Magistralinio kelio A12 [GEOGRAPHIC_DATA]-[GEOGRAPHIC_DATA]-[GEOGRAPHIC_DATA]-[…"
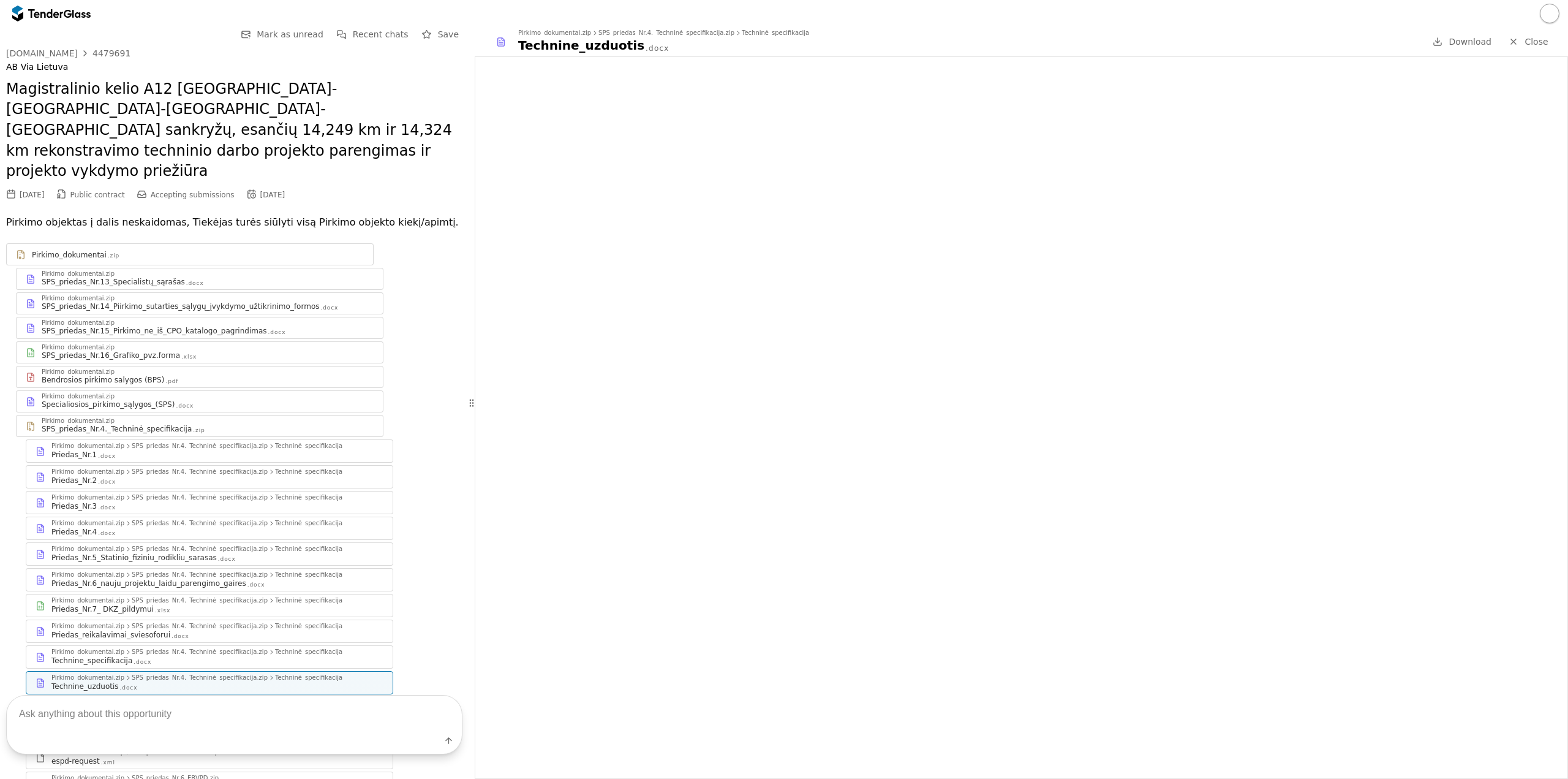
click at [31, 169] on div "[DOMAIN_NAME] 4479691 AB Via Lietuva Magistralinio kelio A12 [GEOGRAPHIC_DATA]-…" at bounding box center [234, 553] width 456 height 1009
click at [94, 56] on div "4479691" at bounding box center [111, 54] width 38 height 9
drag, startPoint x: 125, startPoint y: 53, endPoint x: 82, endPoint y: 56, distance: 43.1
click at [82, 56] on div "[DOMAIN_NAME] 4479691" at bounding box center [234, 54] width 456 height 10
copy div "4479691"
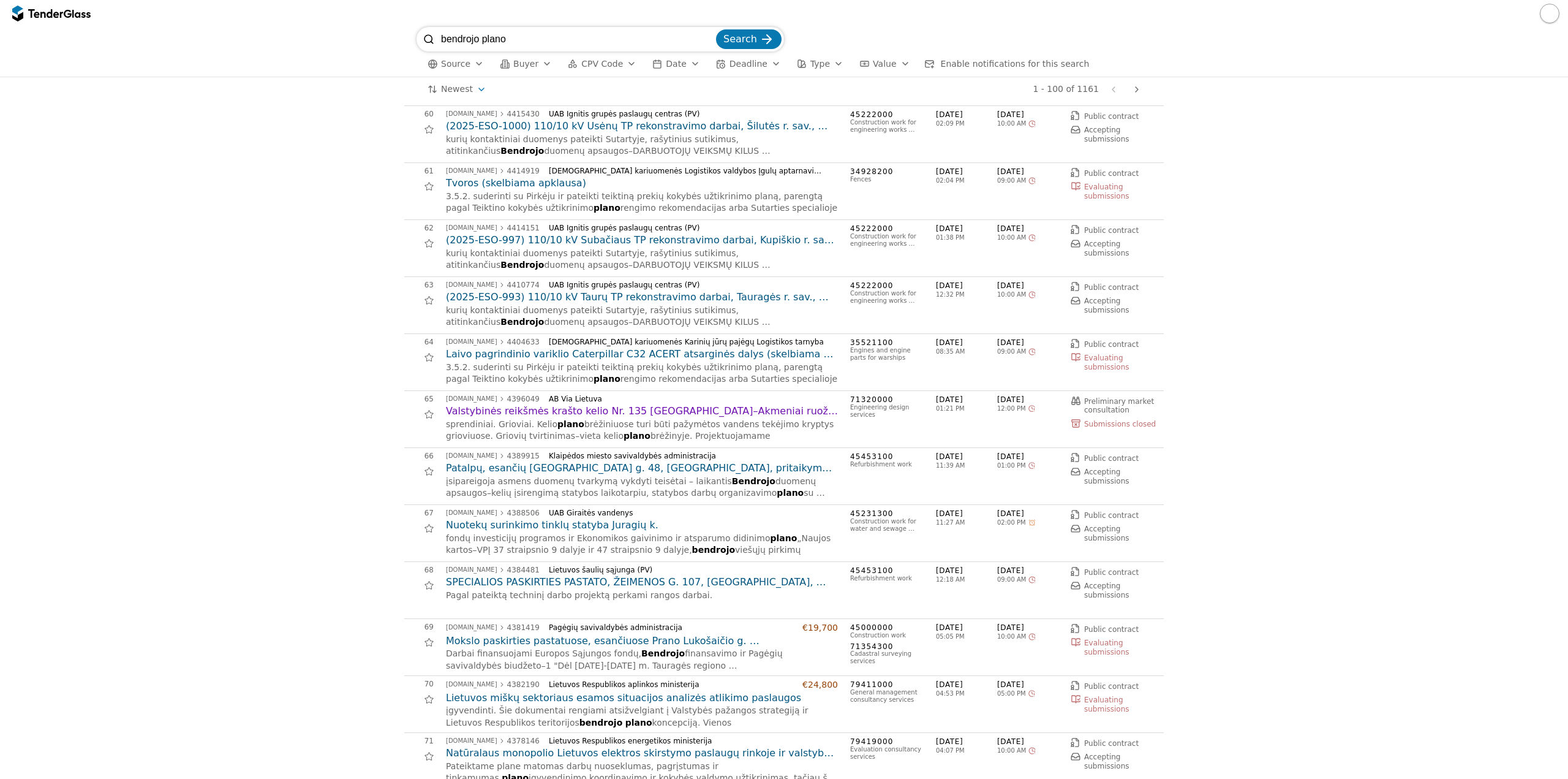
scroll to position [3432, 0]
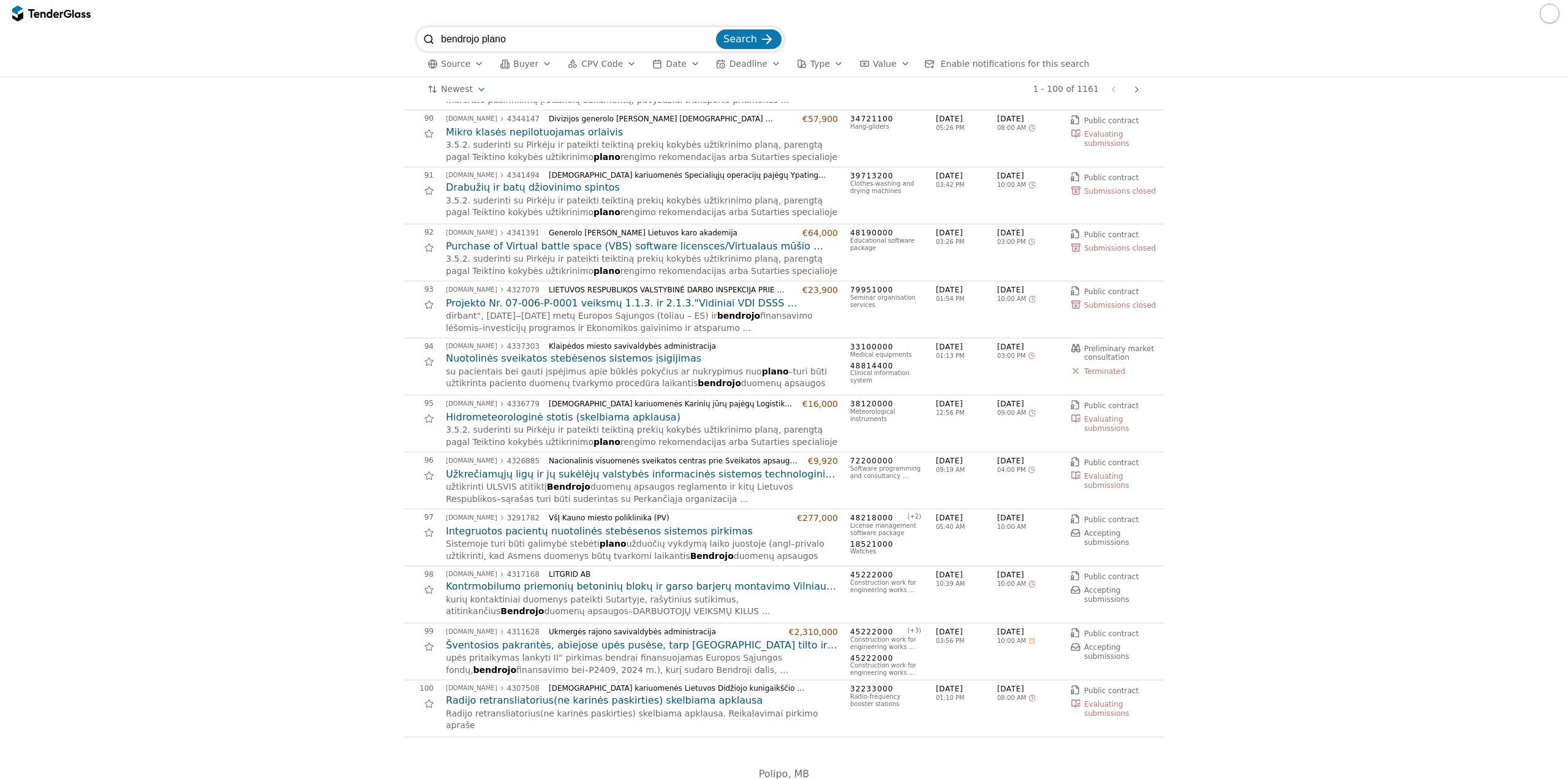
scroll to position [5087, 0]
